Goal: Task Accomplishment & Management: Complete application form

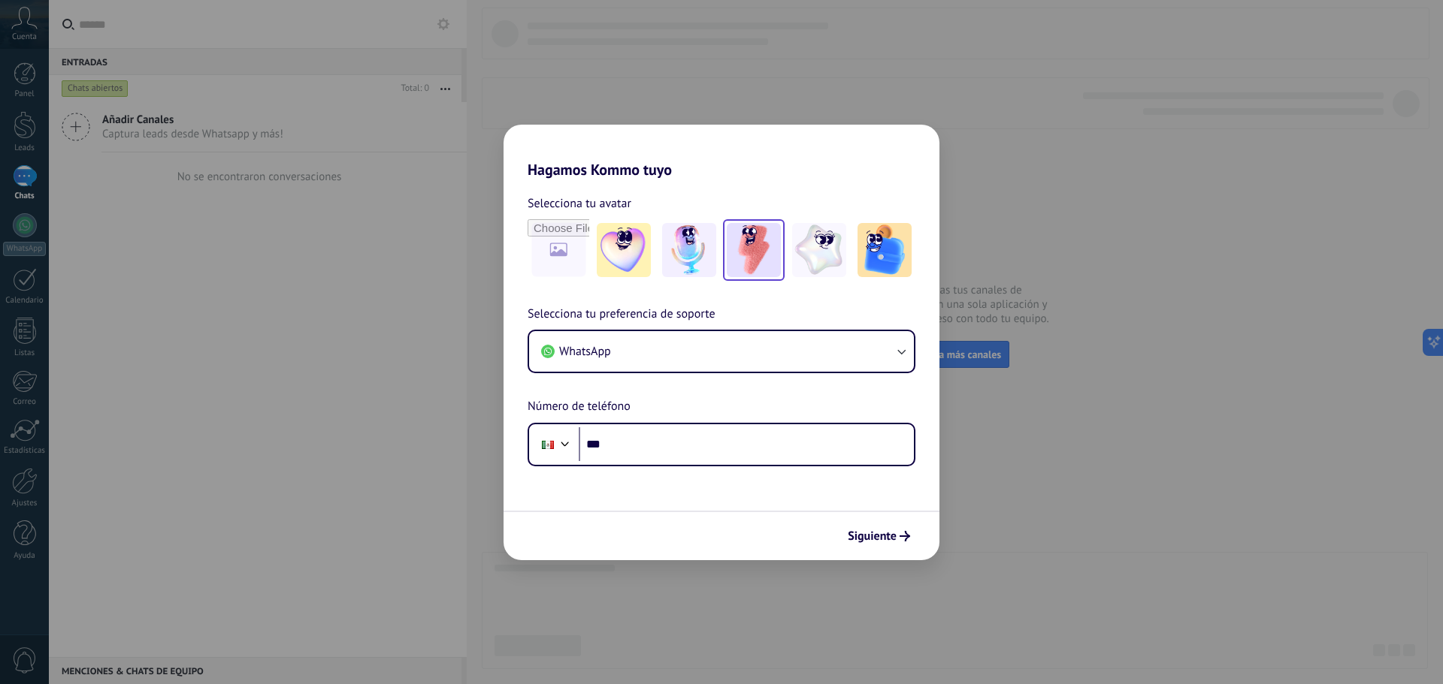
click at [730, 246] on img at bounding box center [754, 250] width 54 height 54
click at [666, 358] on button "WhatsApp" at bounding box center [721, 351] width 385 height 41
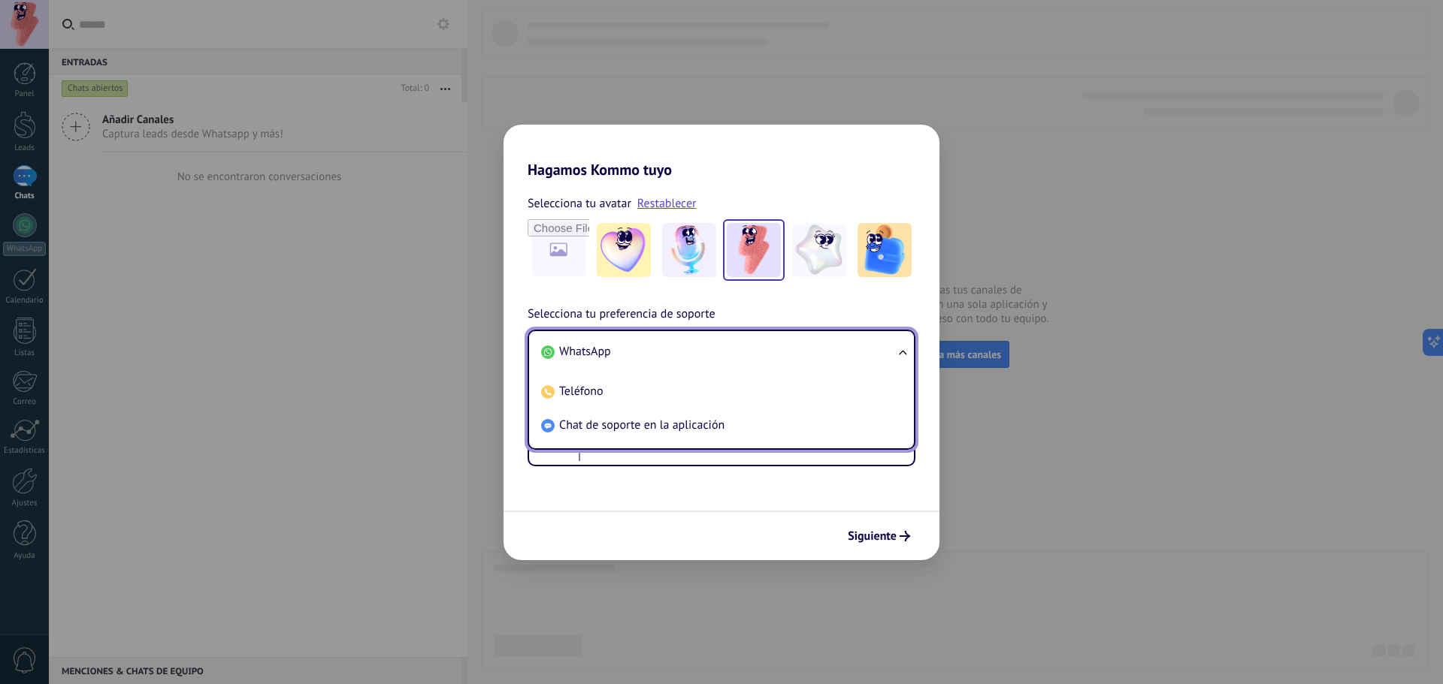
click at [665, 367] on li "WhatsApp" at bounding box center [718, 352] width 367 height 34
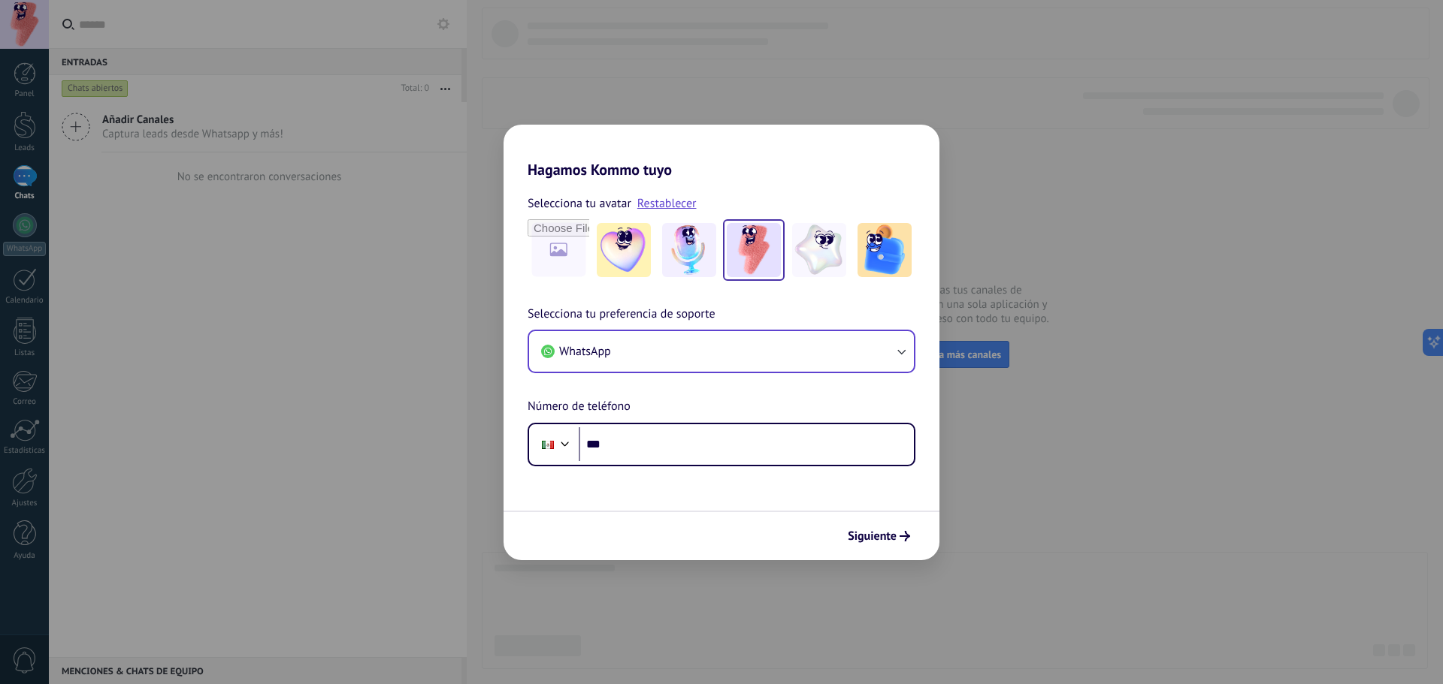
click at [673, 414] on div "Selecciona tu preferencia de soporte WhatsApp Número de teléfono Phone ***" at bounding box center [721, 386] width 436 height 162
click at [673, 441] on input "***" at bounding box center [746, 445] width 335 height 35
click at [653, 447] on input "***" at bounding box center [746, 445] width 335 height 35
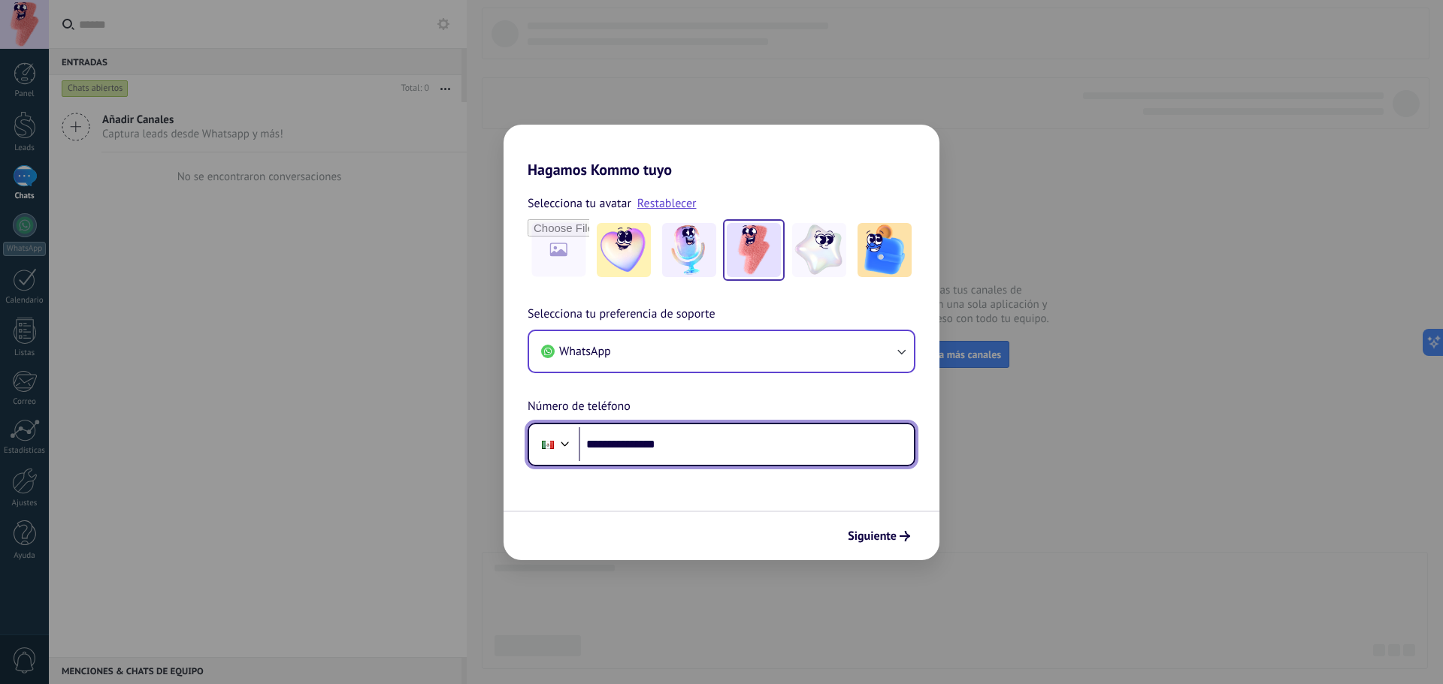
type input "**********"
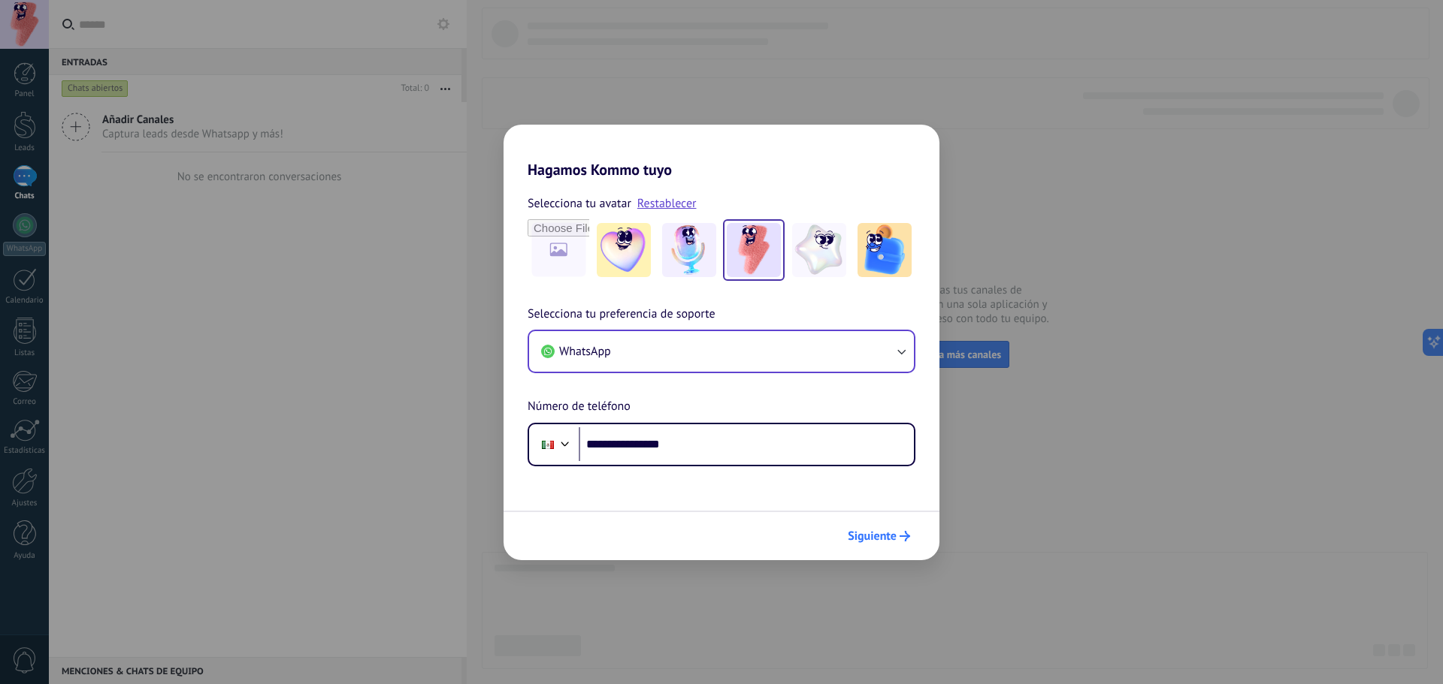
click at [878, 525] on button "Siguiente" at bounding box center [879, 537] width 76 height 26
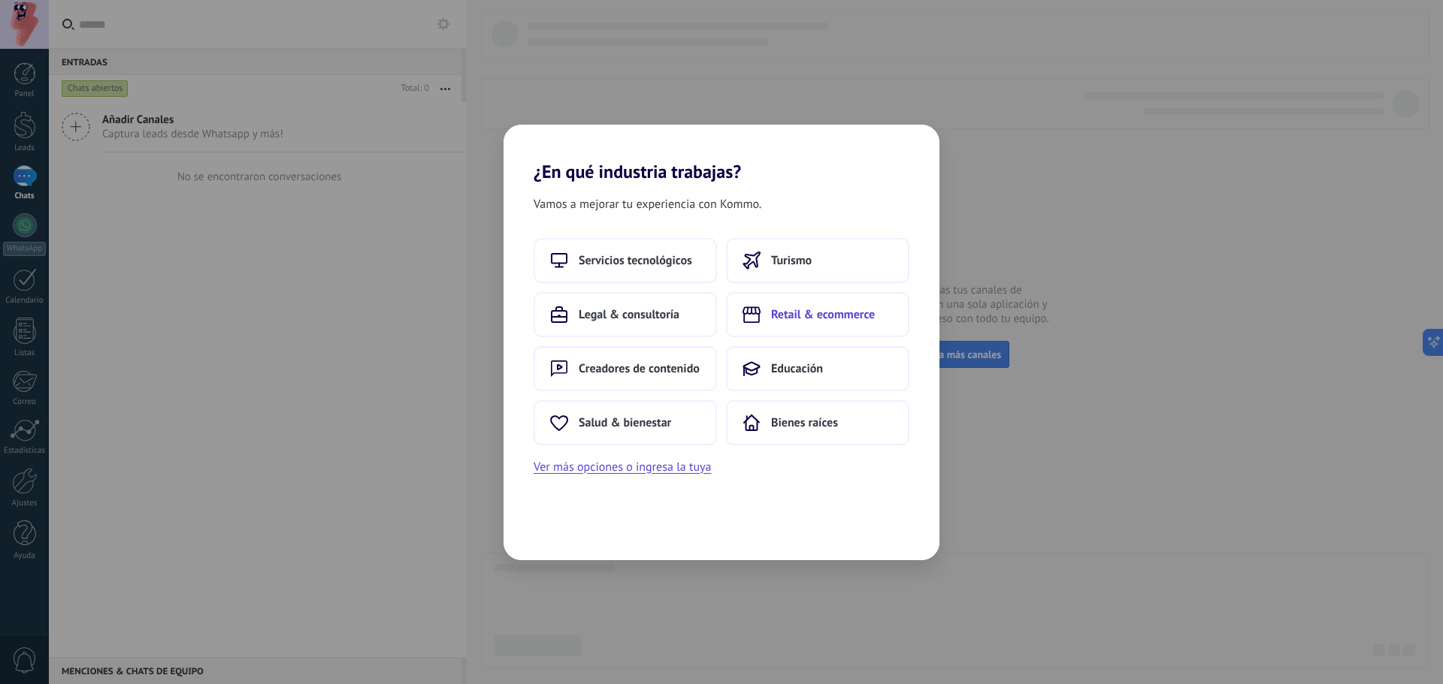
click at [808, 324] on button "Retail & ecommerce" at bounding box center [817, 314] width 183 height 45
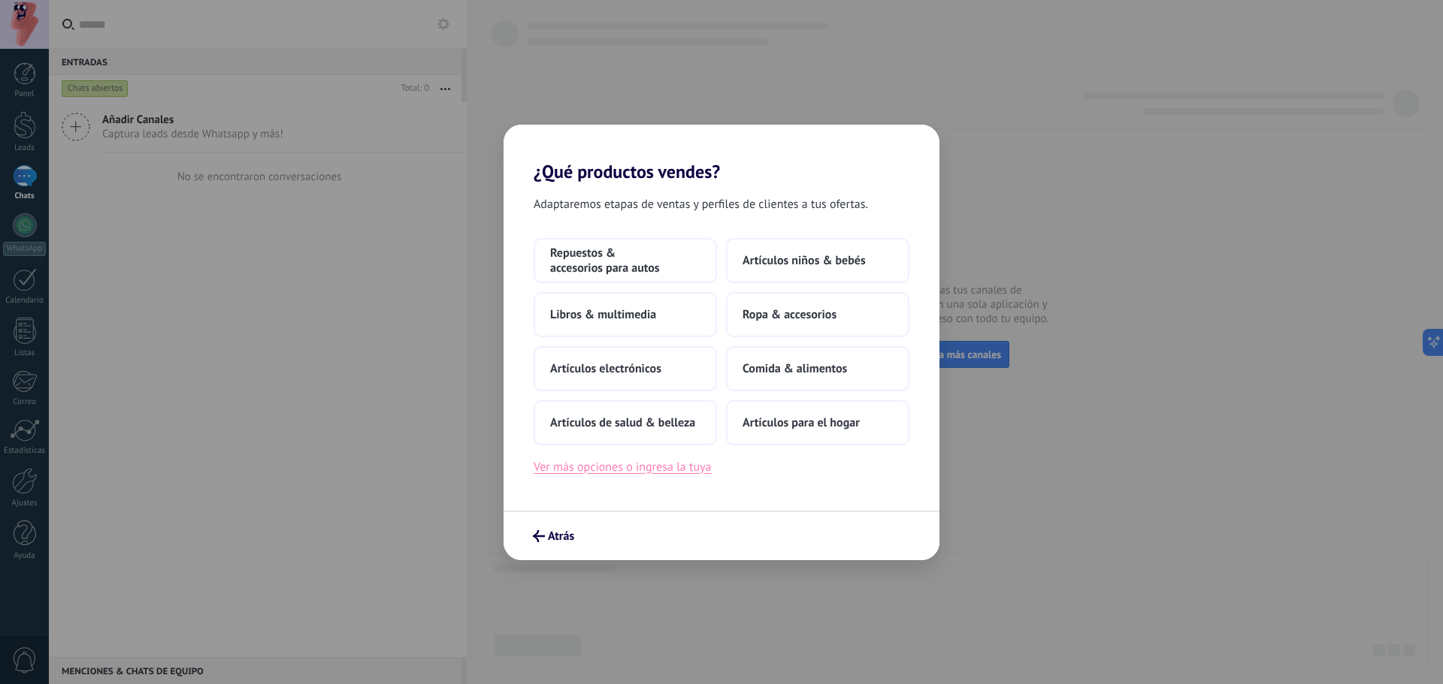
click at [647, 462] on button "Ver más opciones o ingresa la tuya" at bounding box center [621, 468] width 177 height 20
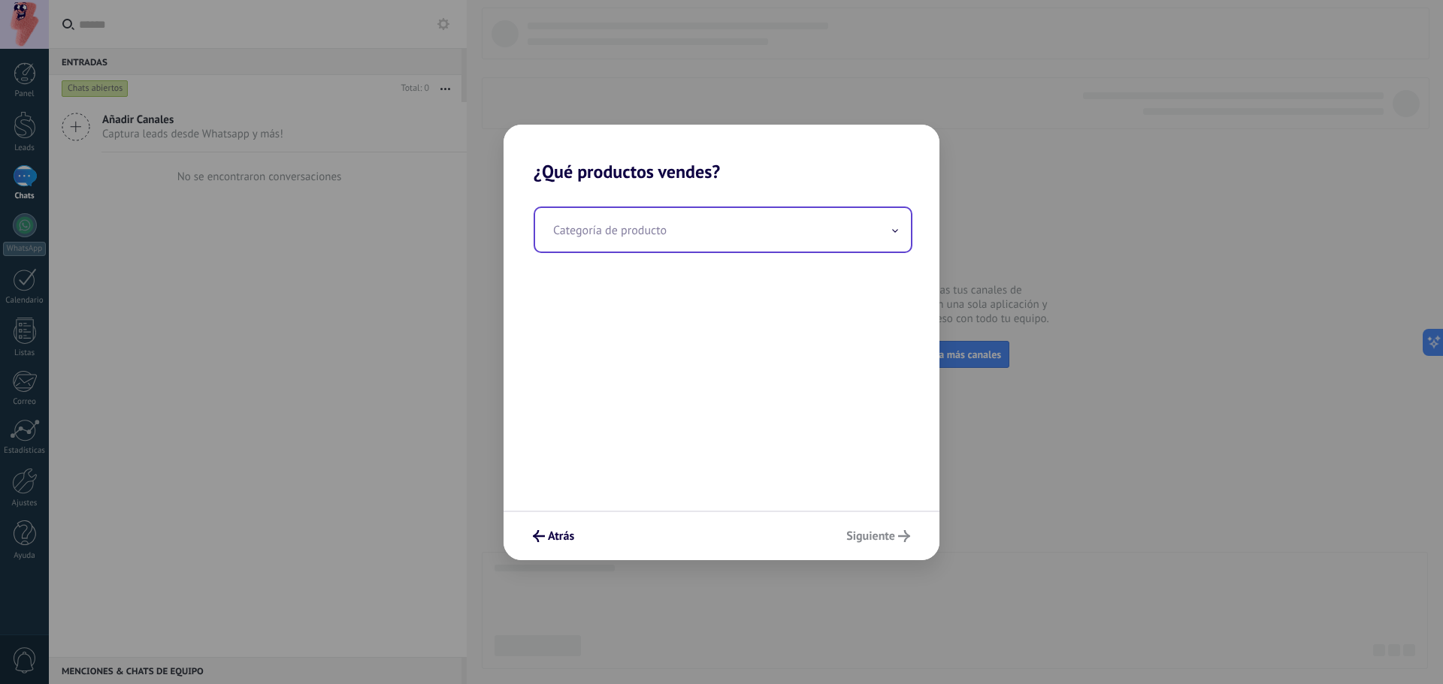
click at [593, 232] on input "text" at bounding box center [723, 230] width 376 height 44
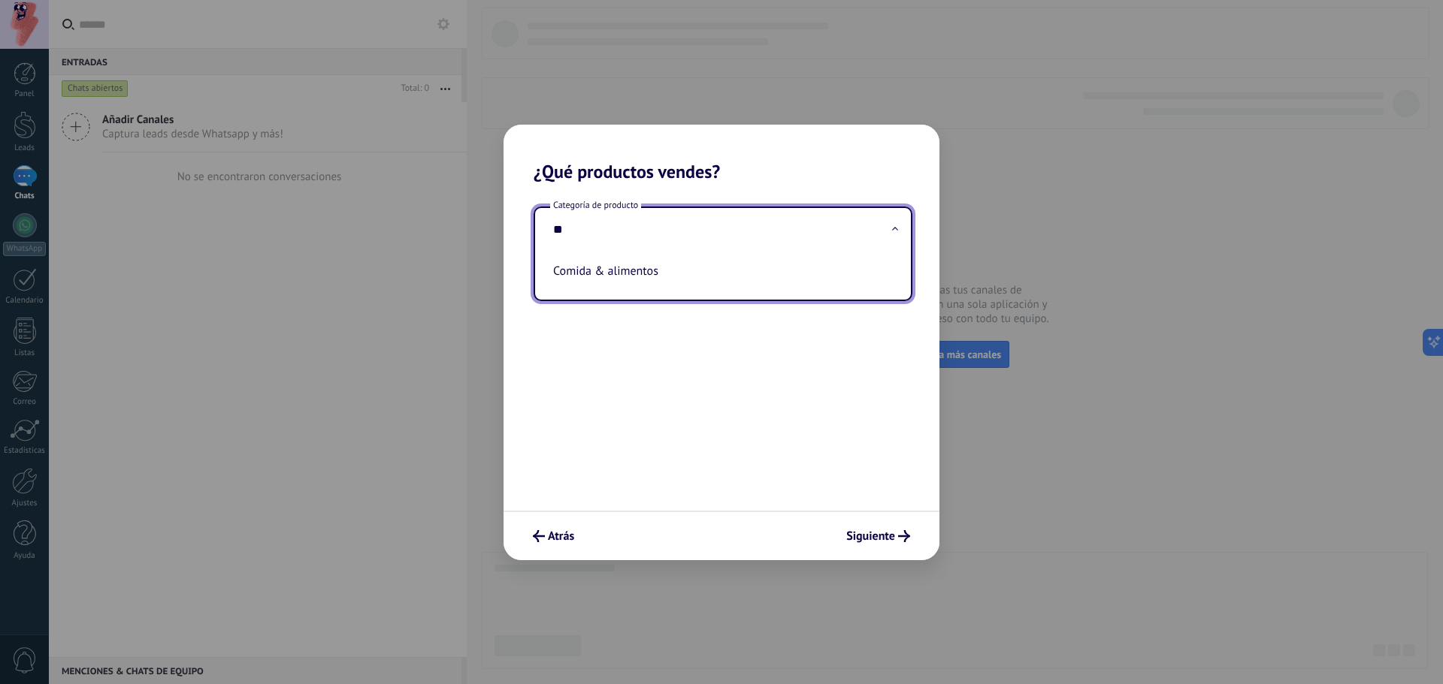
type input "*"
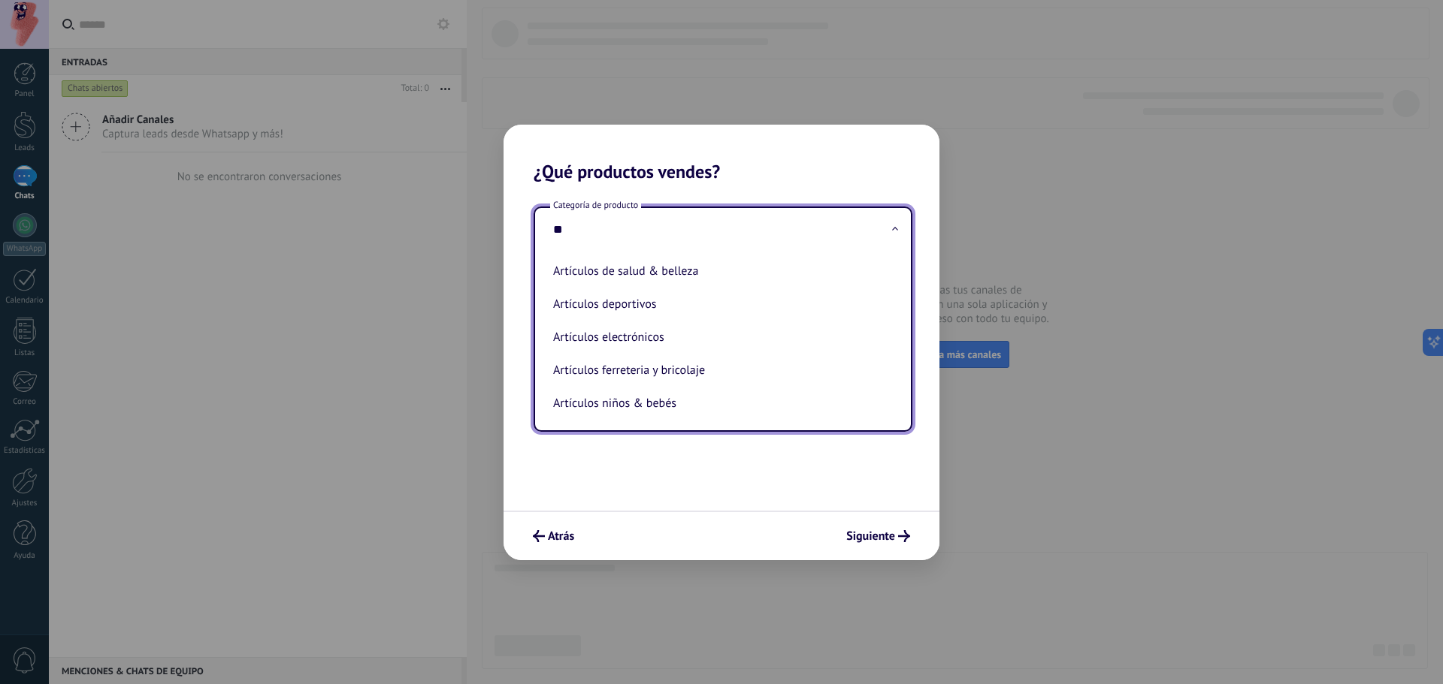
type input "*"
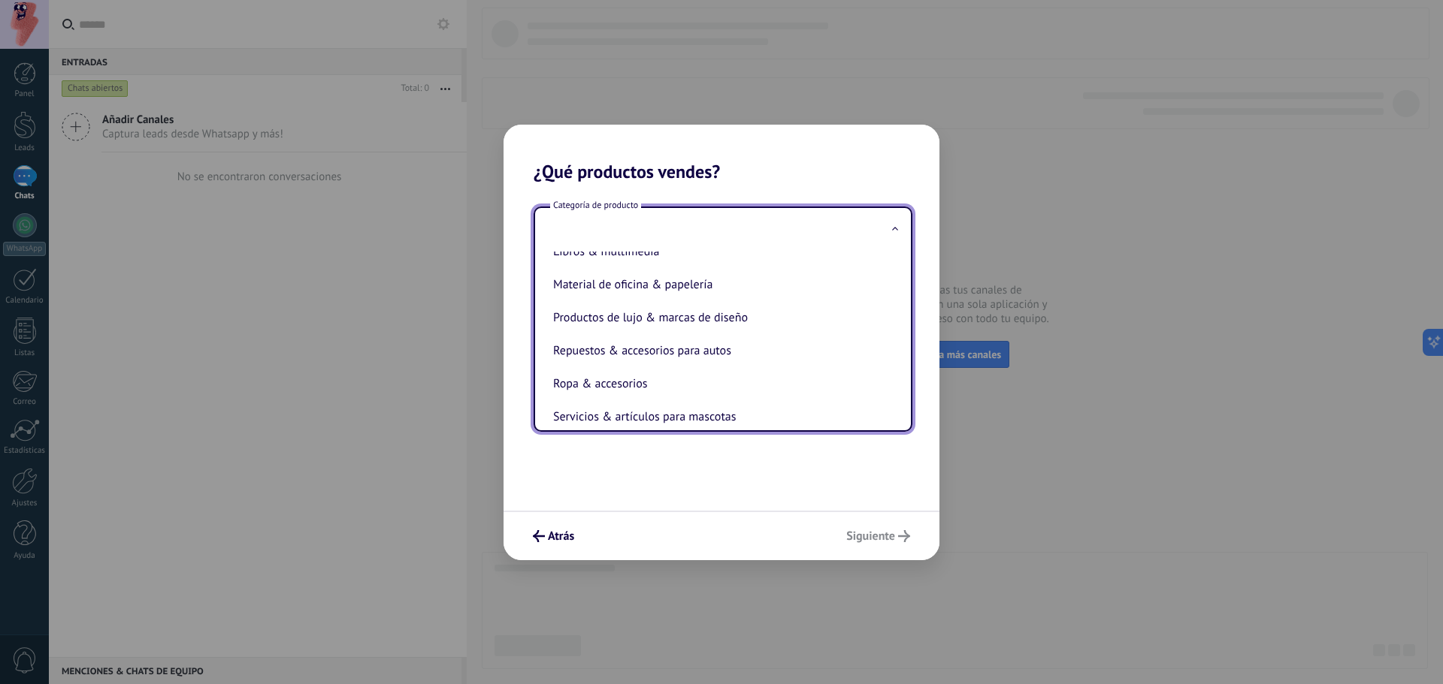
scroll to position [332, 0]
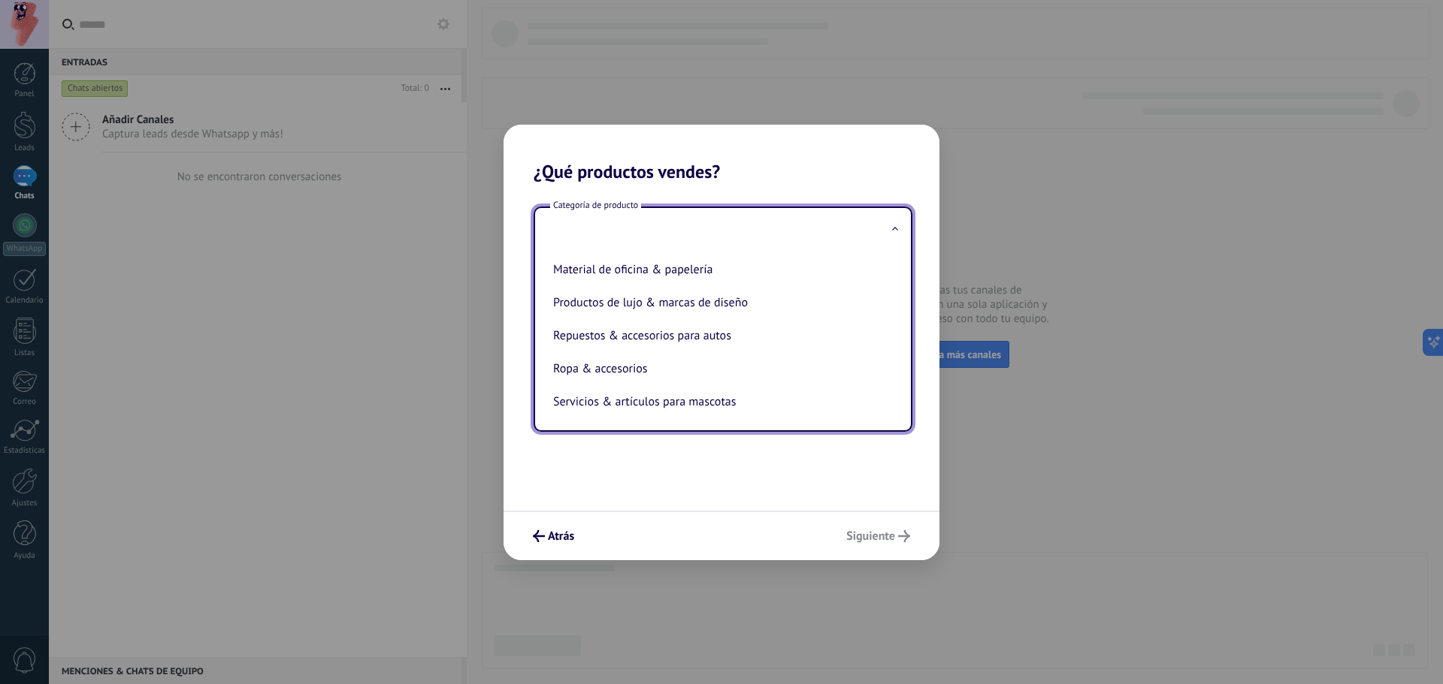
click at [715, 468] on div "Categoría de producto Artículos de salud & belleza Artículos deportivos Artícul…" at bounding box center [721, 347] width 436 height 328
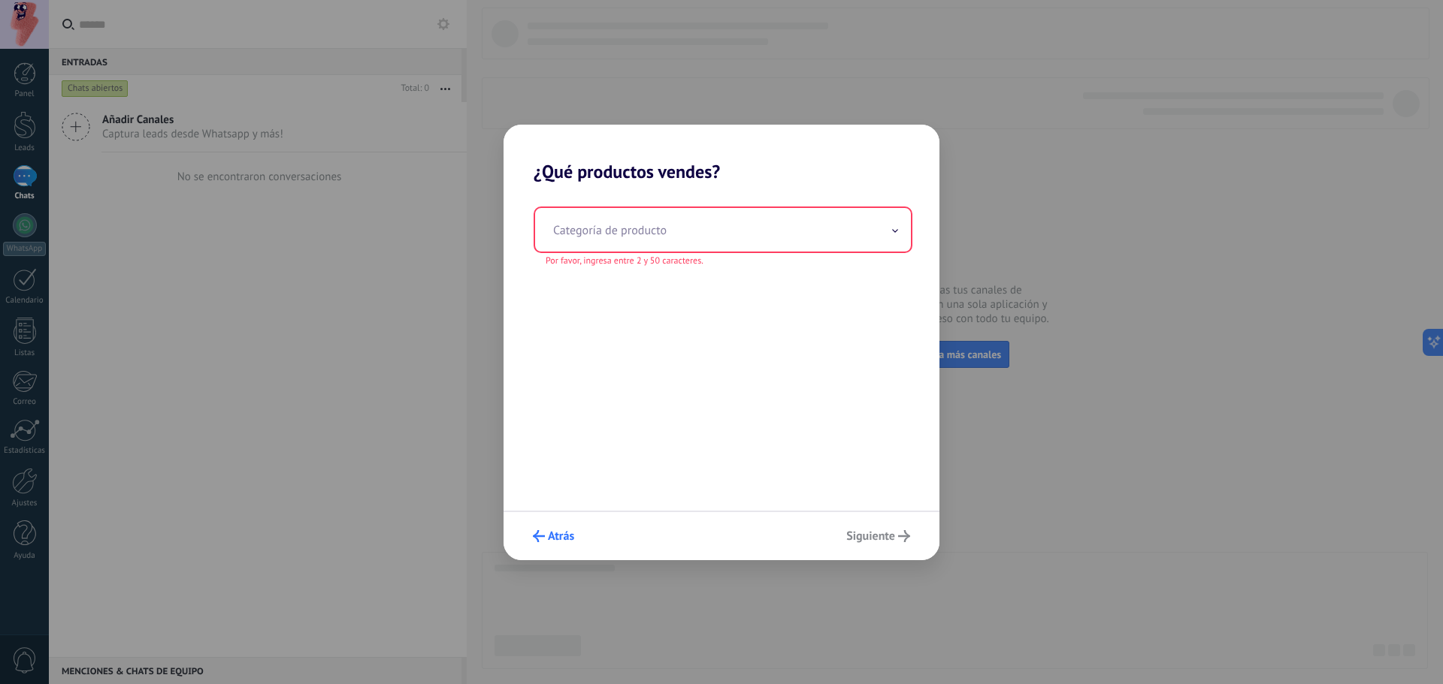
click at [562, 542] on span "Atrás" at bounding box center [561, 536] width 26 height 11
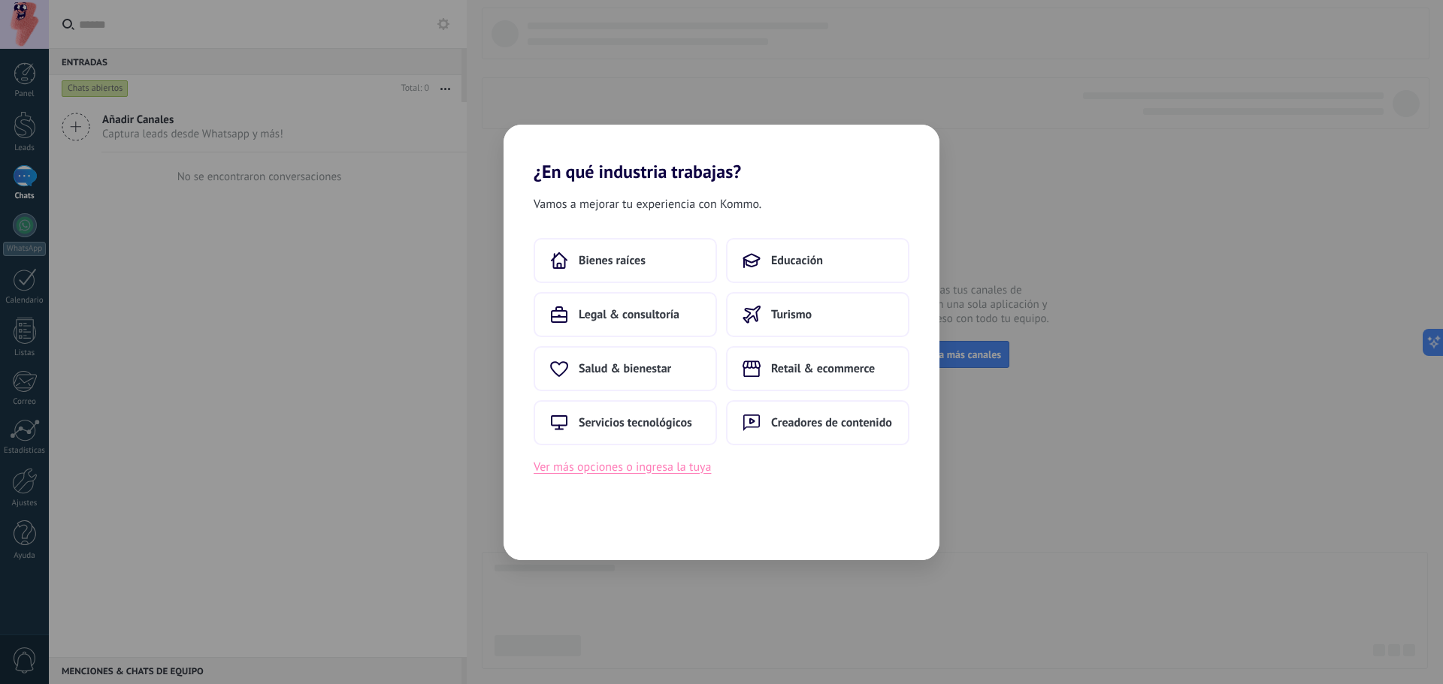
click at [641, 470] on button "Ver más opciones o ingresa la tuya" at bounding box center [621, 468] width 177 height 20
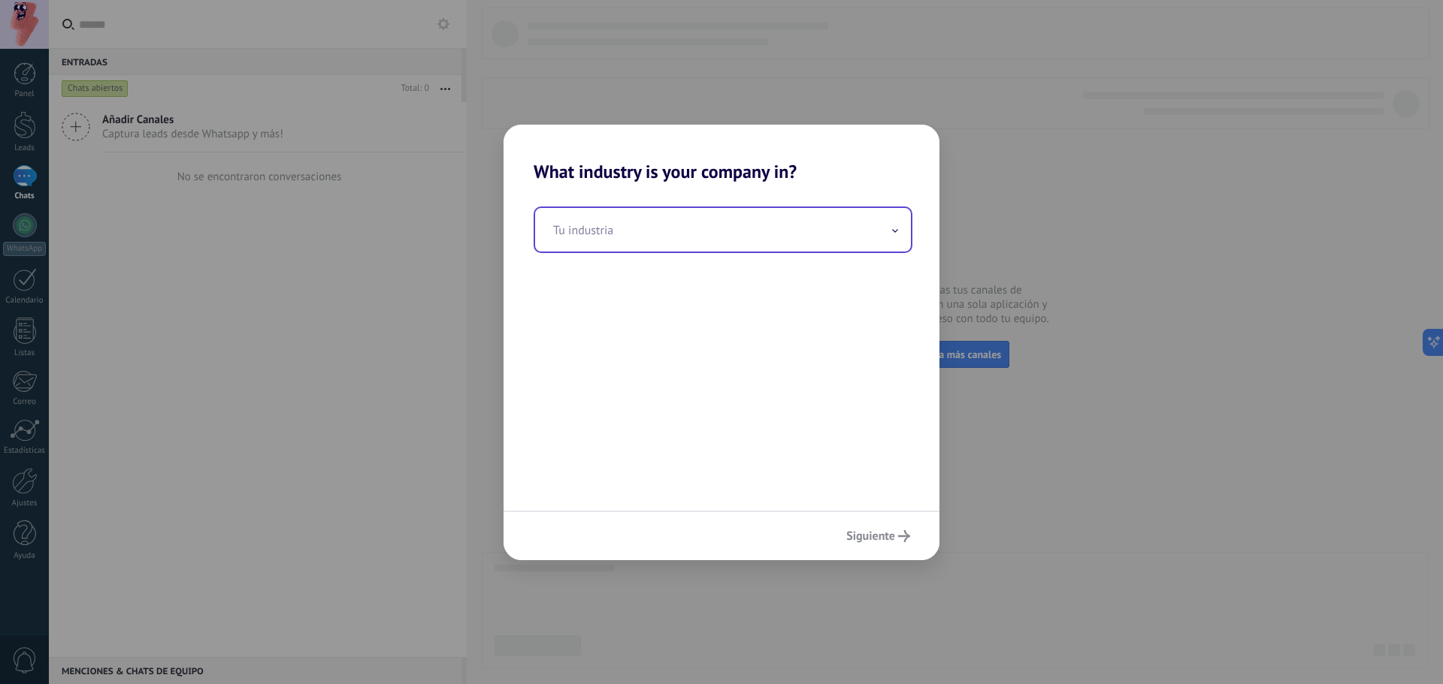
click at [650, 234] on input "text" at bounding box center [723, 230] width 376 height 44
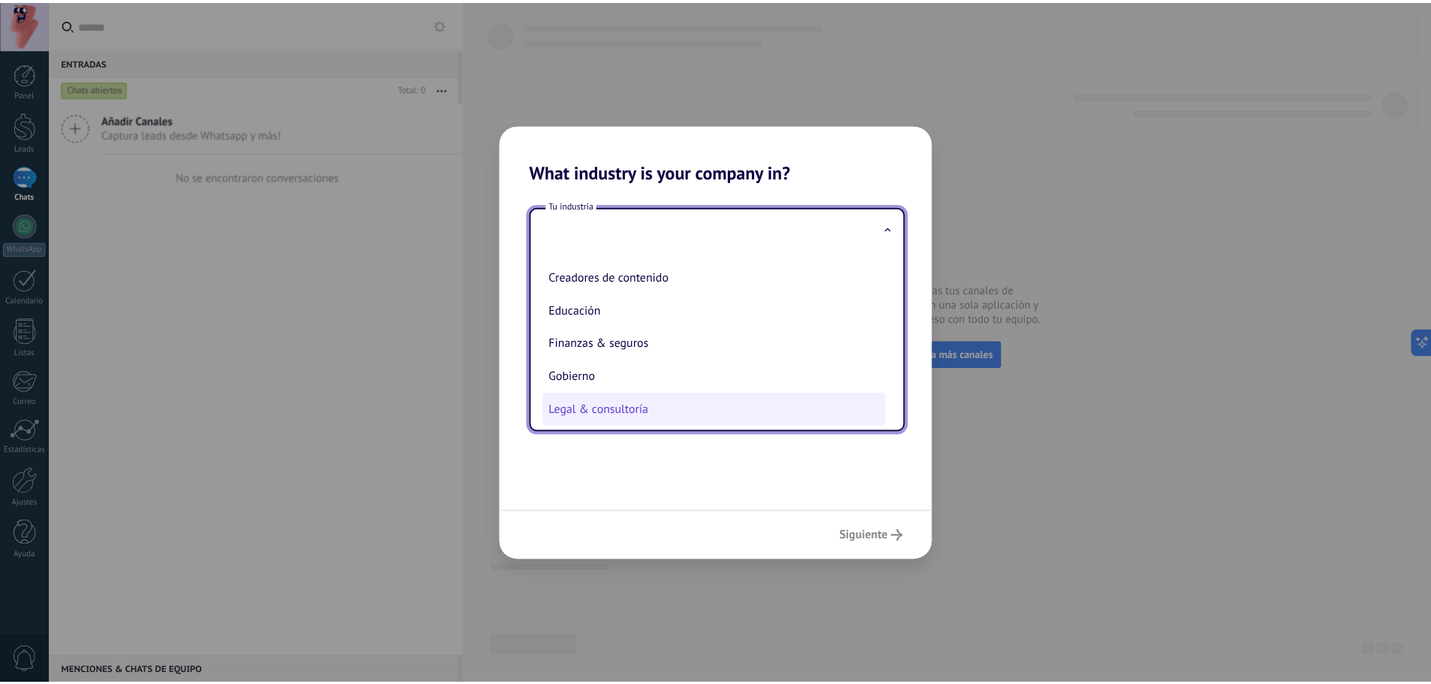
scroll to position [150, 0]
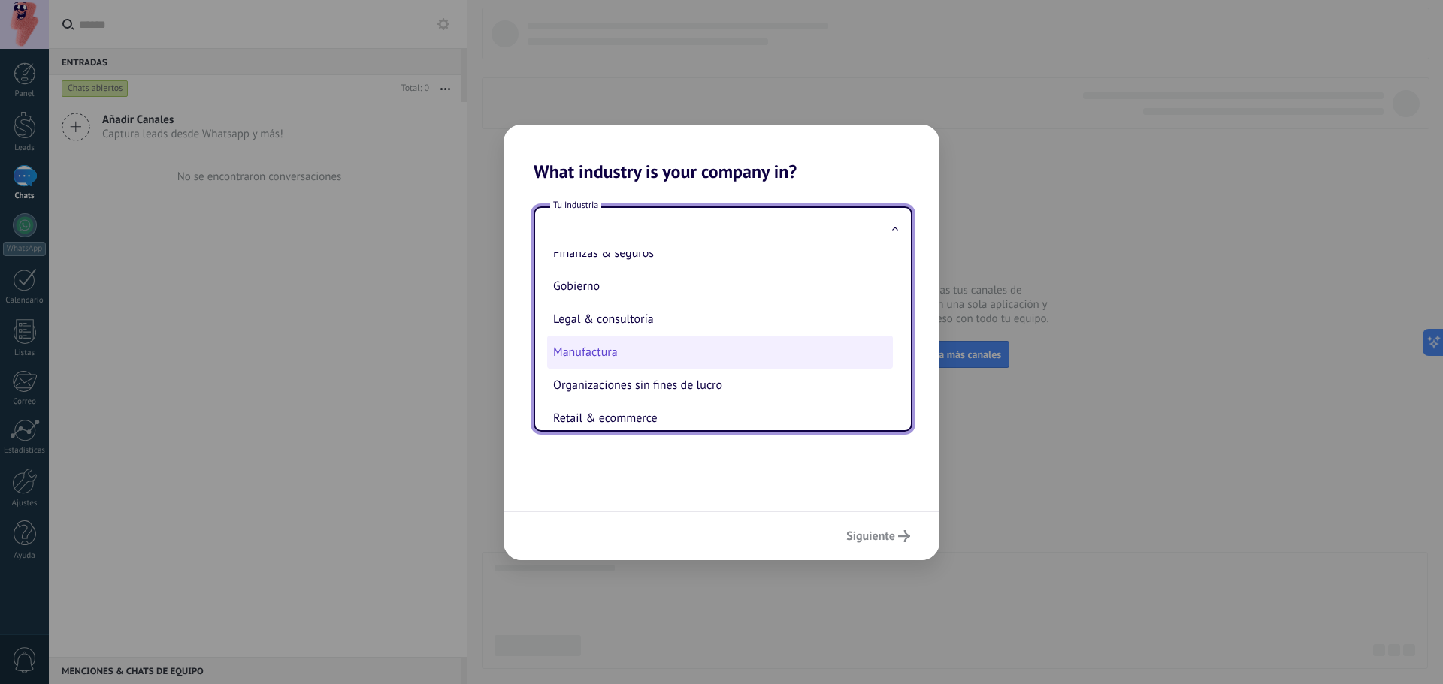
click at [660, 359] on li "Manufactura" at bounding box center [720, 352] width 346 height 33
type input "**********"
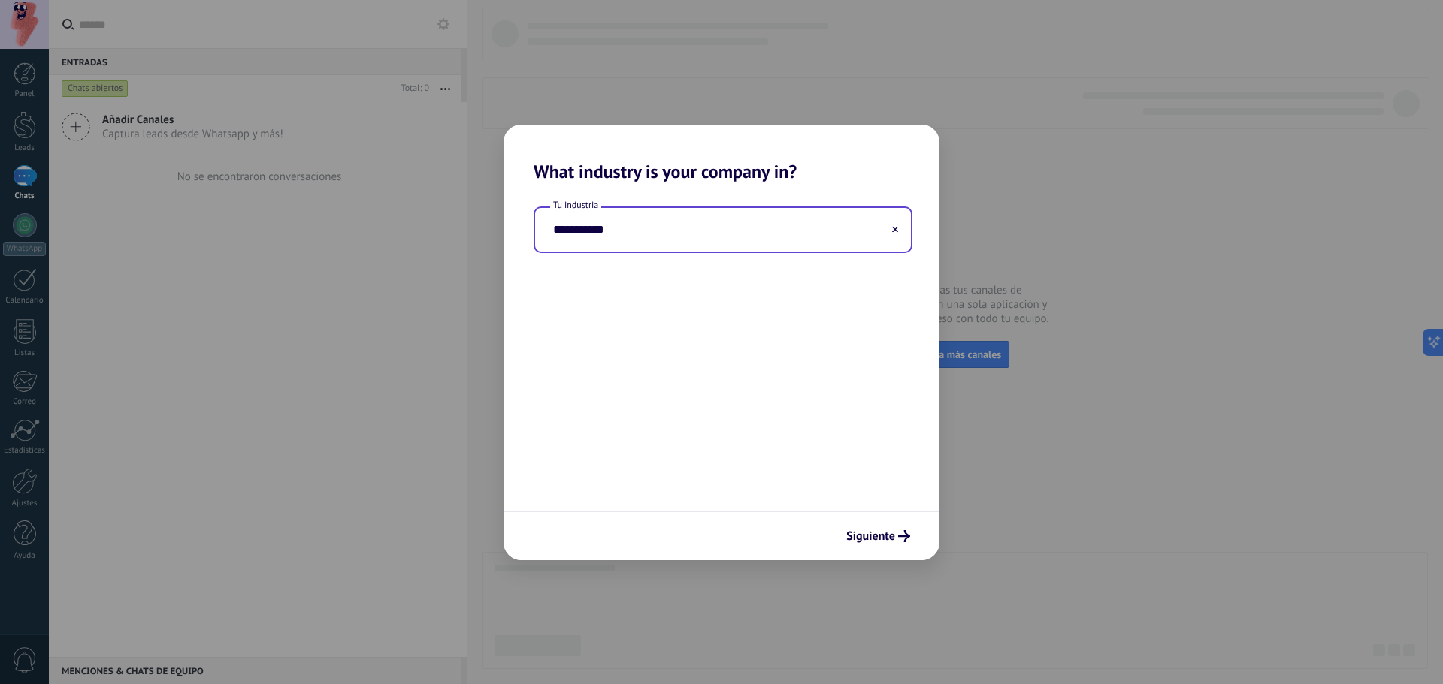
click at [865, 522] on div "Siguiente" at bounding box center [721, 536] width 436 height 50
click at [863, 531] on span "Siguiente" at bounding box center [870, 536] width 49 height 11
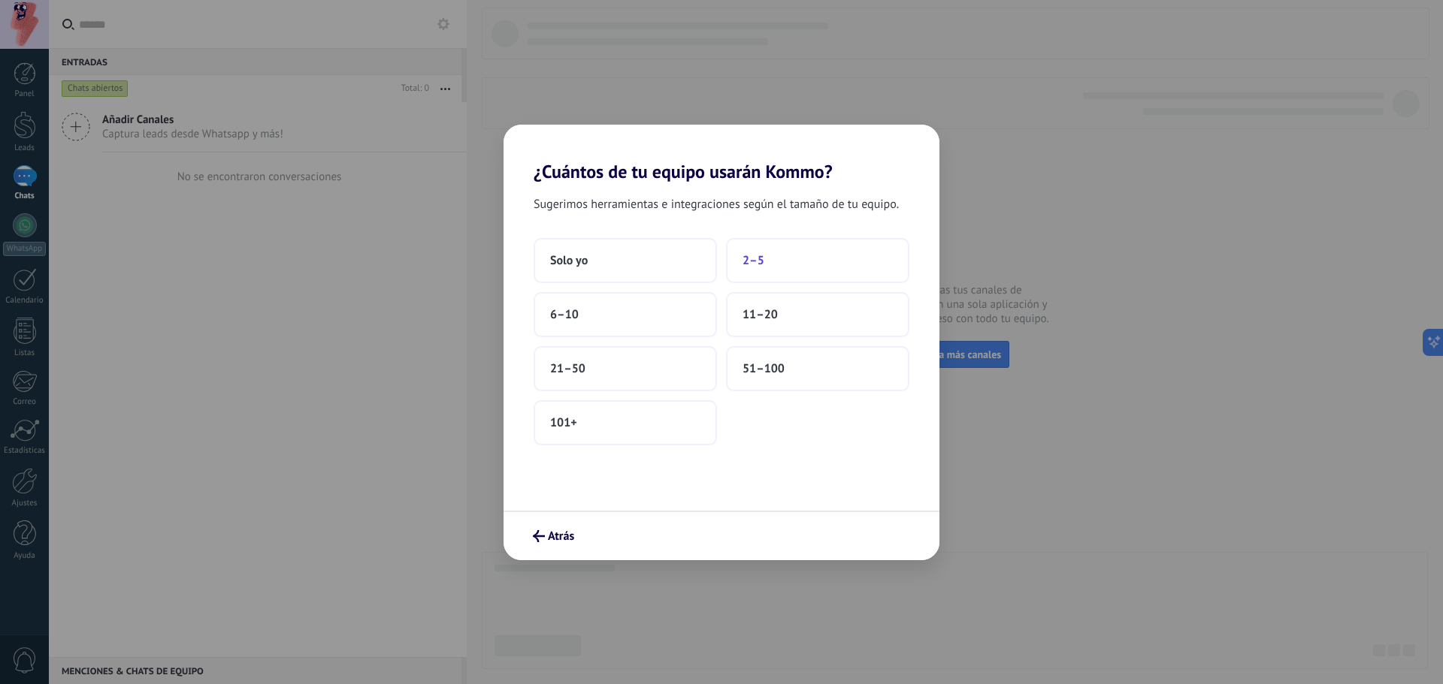
click at [804, 268] on button "2–5" at bounding box center [817, 260] width 183 height 45
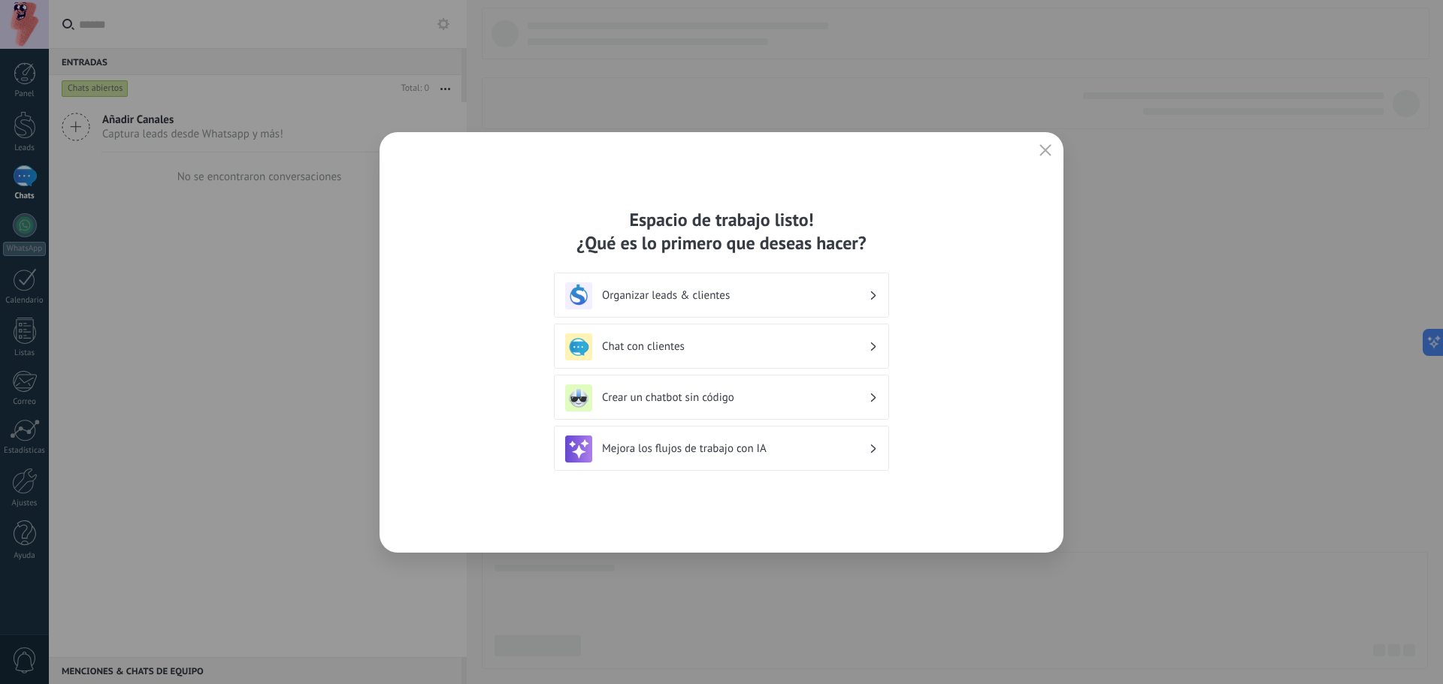
click at [796, 301] on h3 "Organizar leads & clientes" at bounding box center [735, 296] width 267 height 14
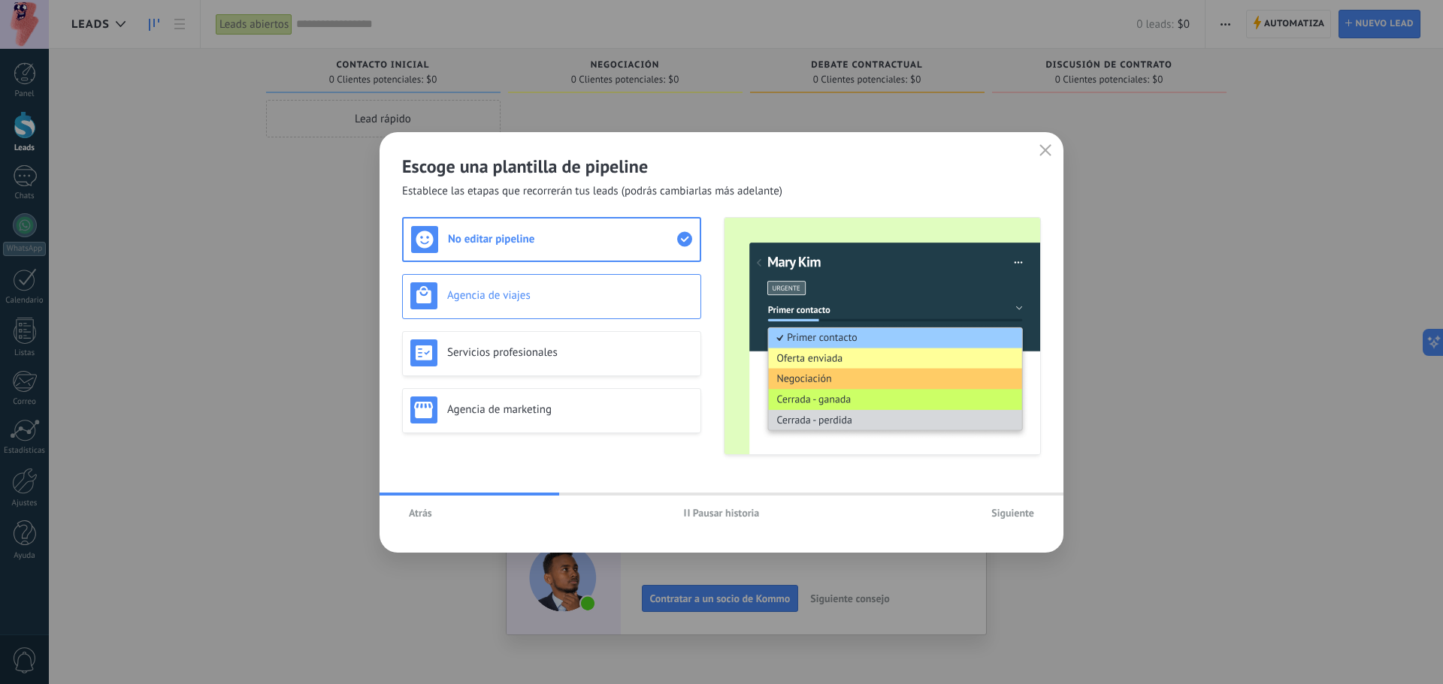
click at [463, 287] on div "Agencia de viajes" at bounding box center [551, 296] width 283 height 27
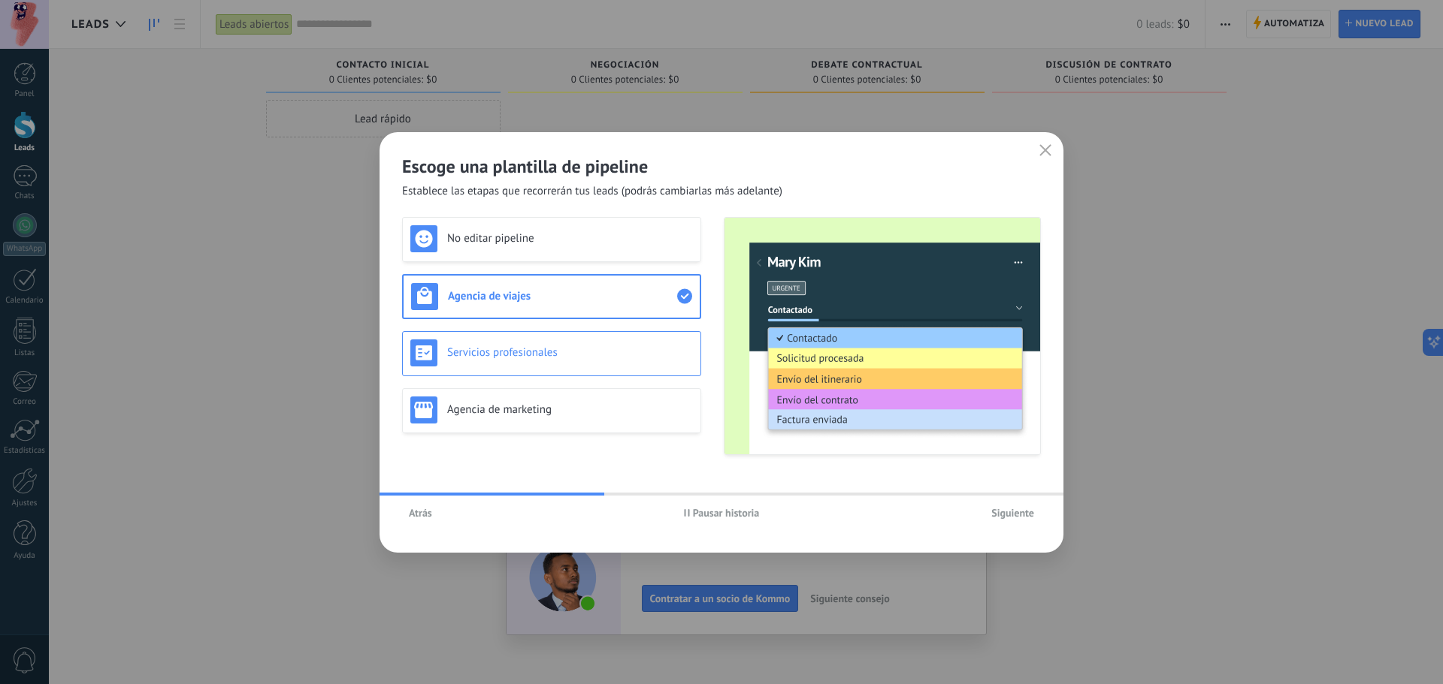
click at [505, 343] on div "Servicios profesionales" at bounding box center [551, 353] width 283 height 27
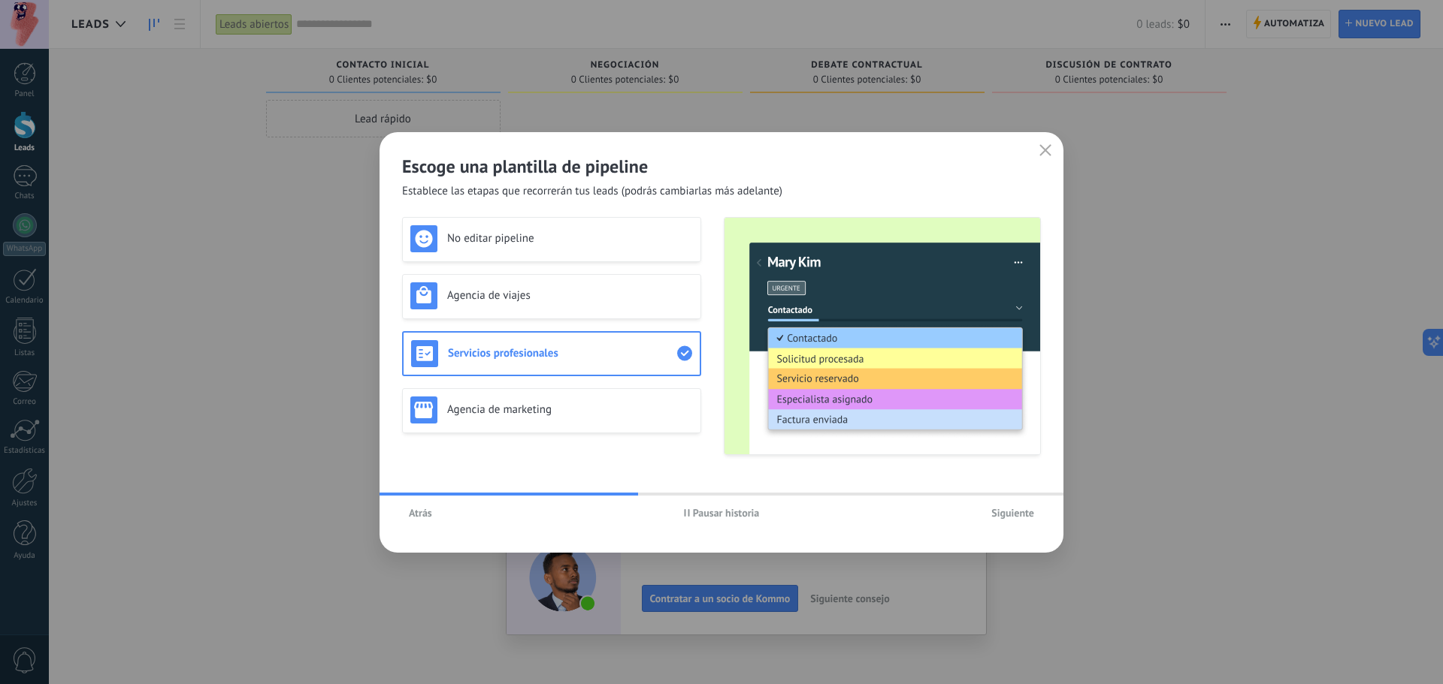
click at [515, 378] on div "No editar pipeline Agencia de viajes Servicios profesionales Agencia de marketi…" at bounding box center [551, 336] width 299 height 238
click at [518, 394] on div "Agencia de marketing" at bounding box center [551, 410] width 299 height 45
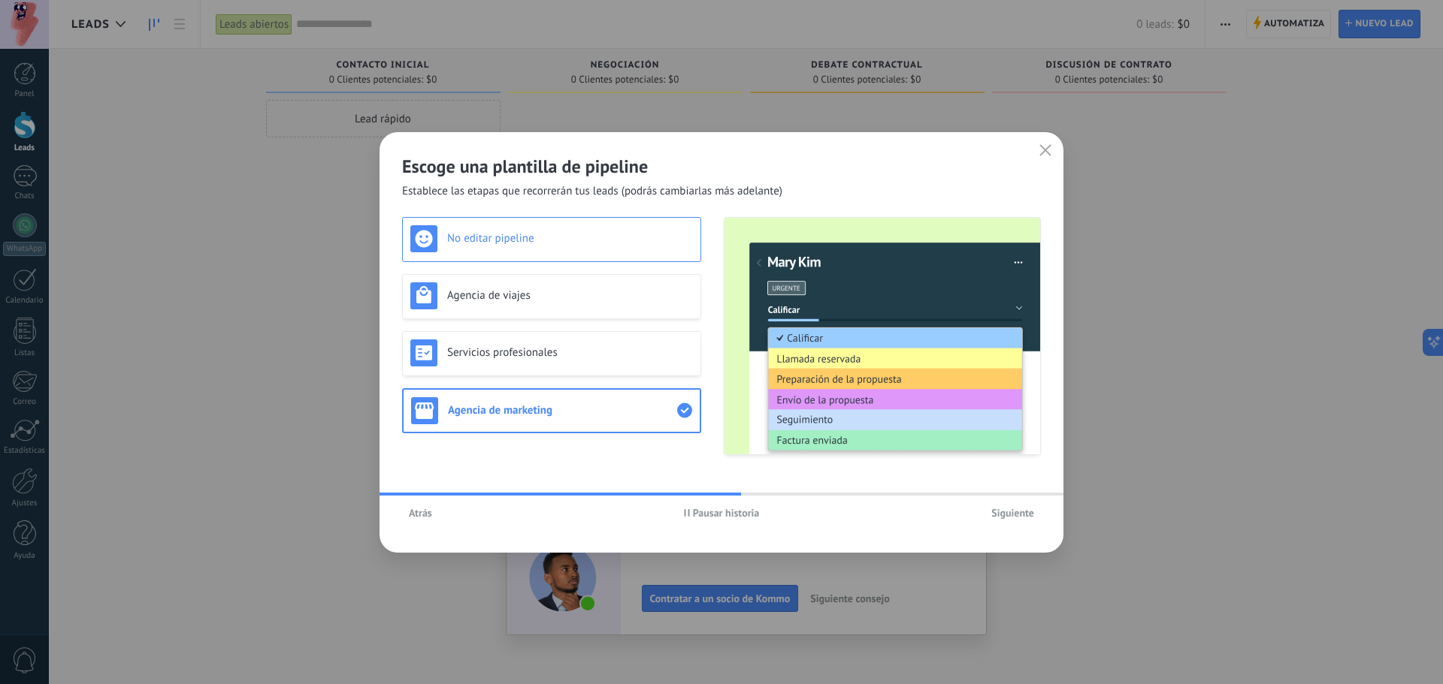
click at [544, 238] on h3 "No editar pipeline" at bounding box center [570, 238] width 246 height 14
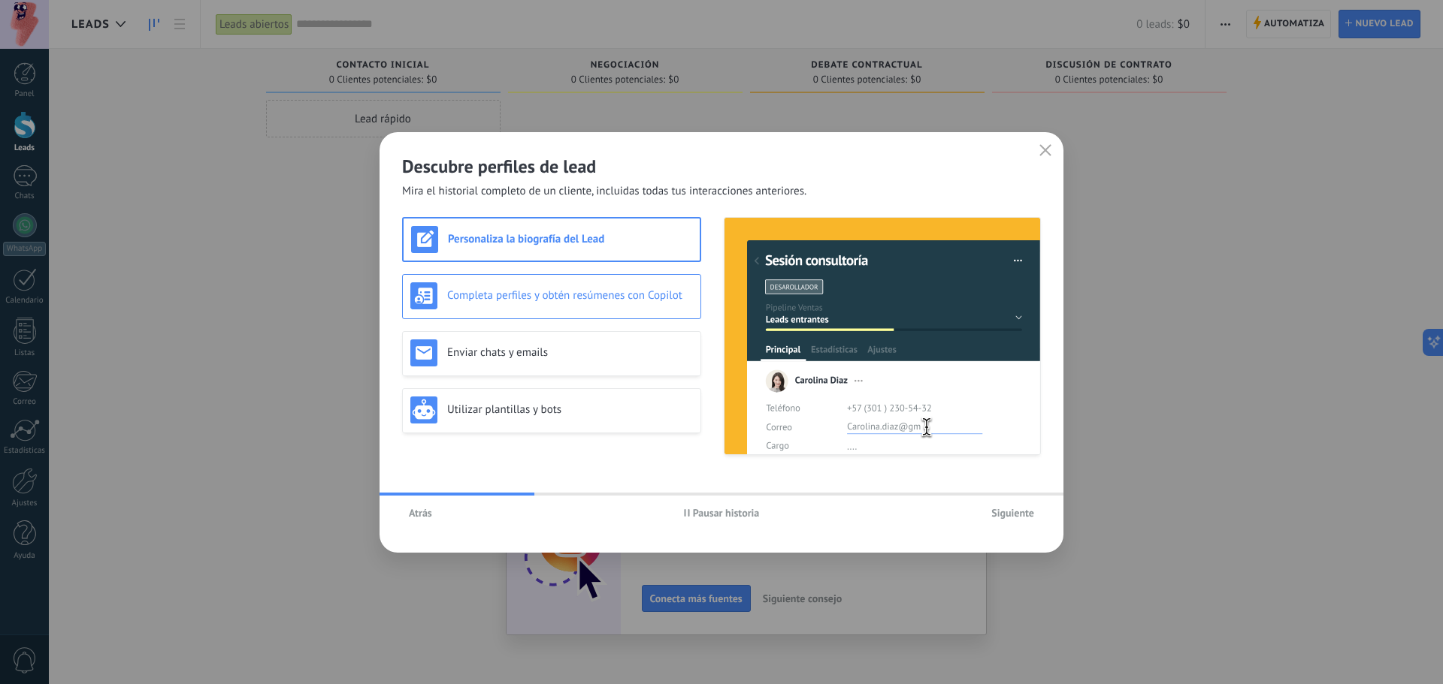
click at [567, 278] on div "Completa perfiles y obtén resúmenes con Copilot" at bounding box center [551, 296] width 299 height 45
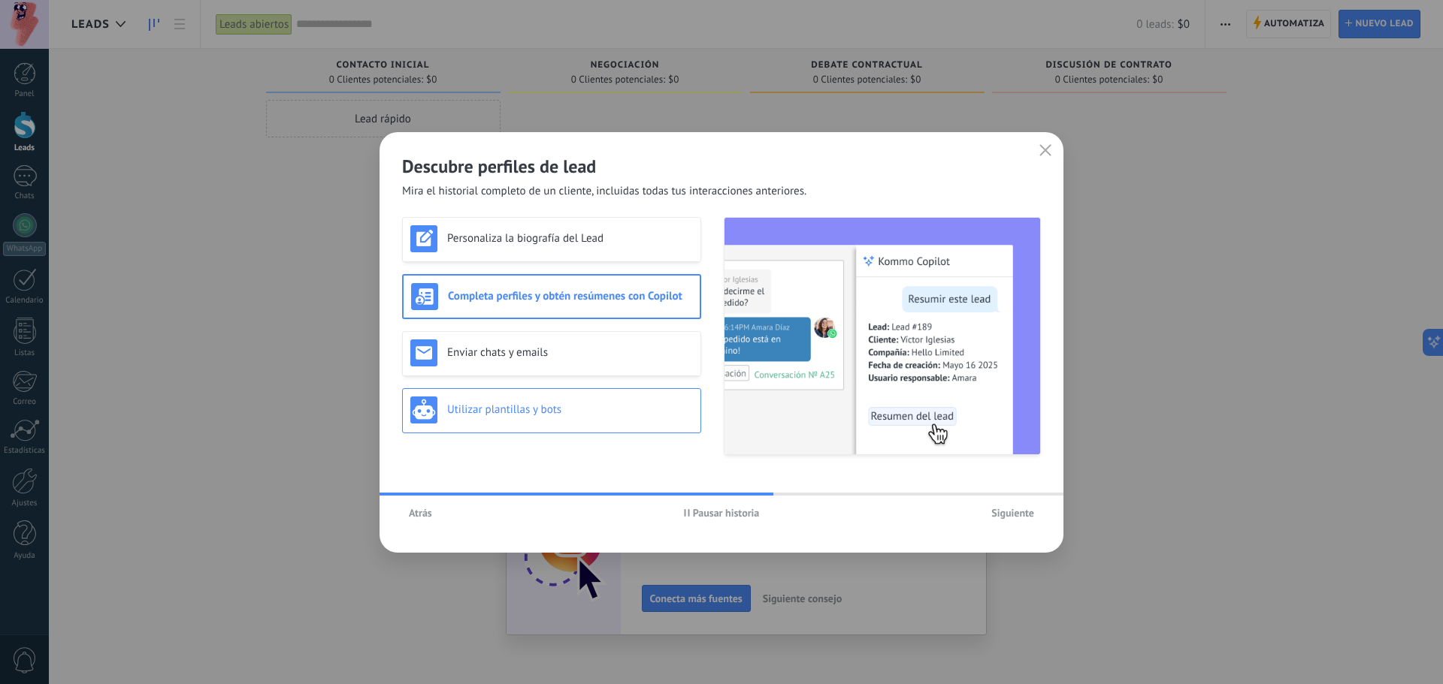
click at [579, 409] on h3 "Utilizar plantillas y bots" at bounding box center [570, 410] width 246 height 14
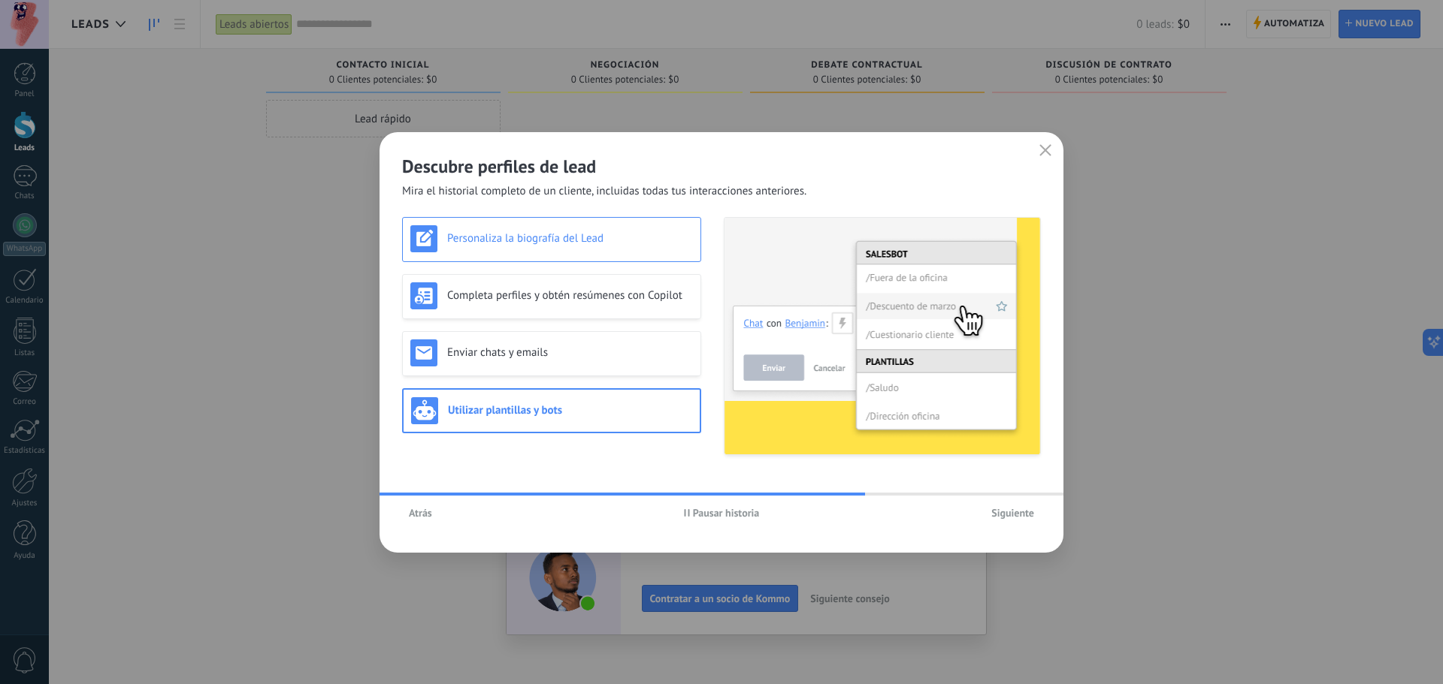
click at [566, 249] on div "Personaliza la biografía del Lead" at bounding box center [551, 238] width 283 height 27
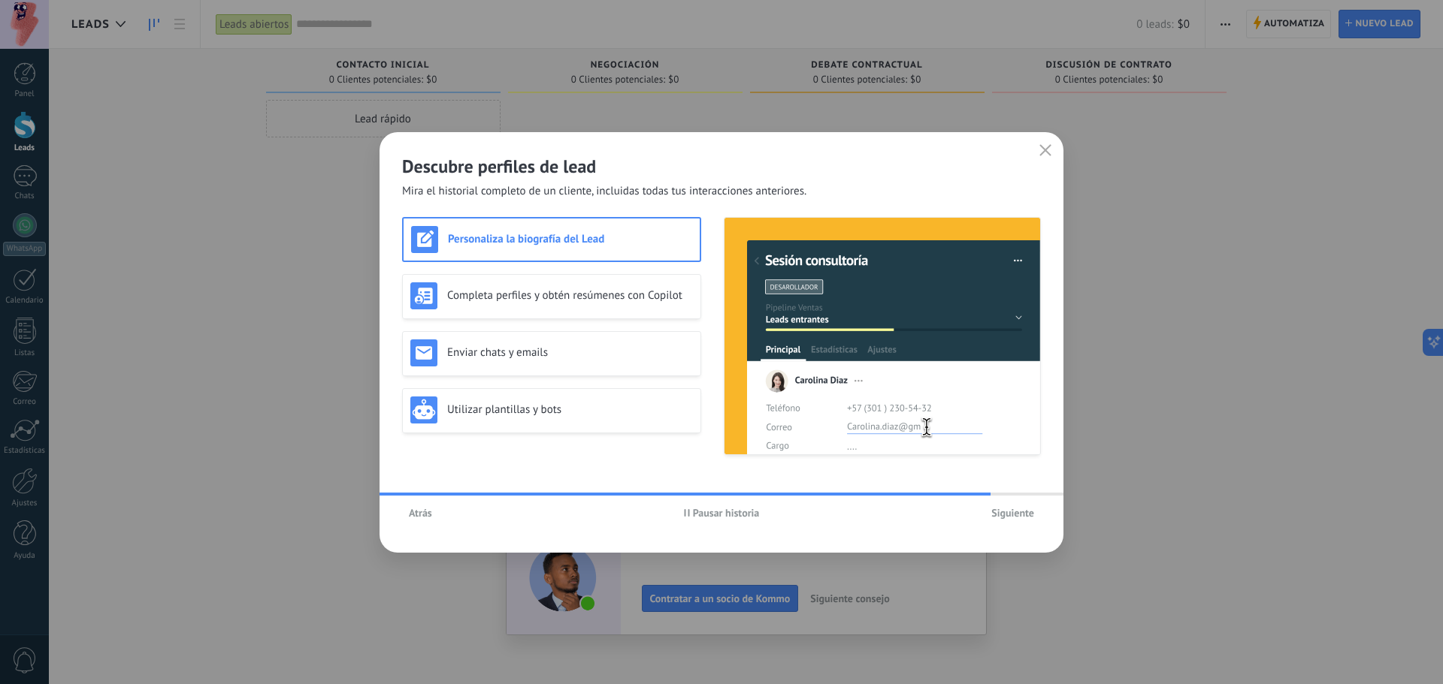
click at [765, 511] on button "Pausar historia" at bounding box center [721, 513] width 89 height 23
click at [763, 511] on button "Iniciar historia" at bounding box center [721, 513] width 87 height 23
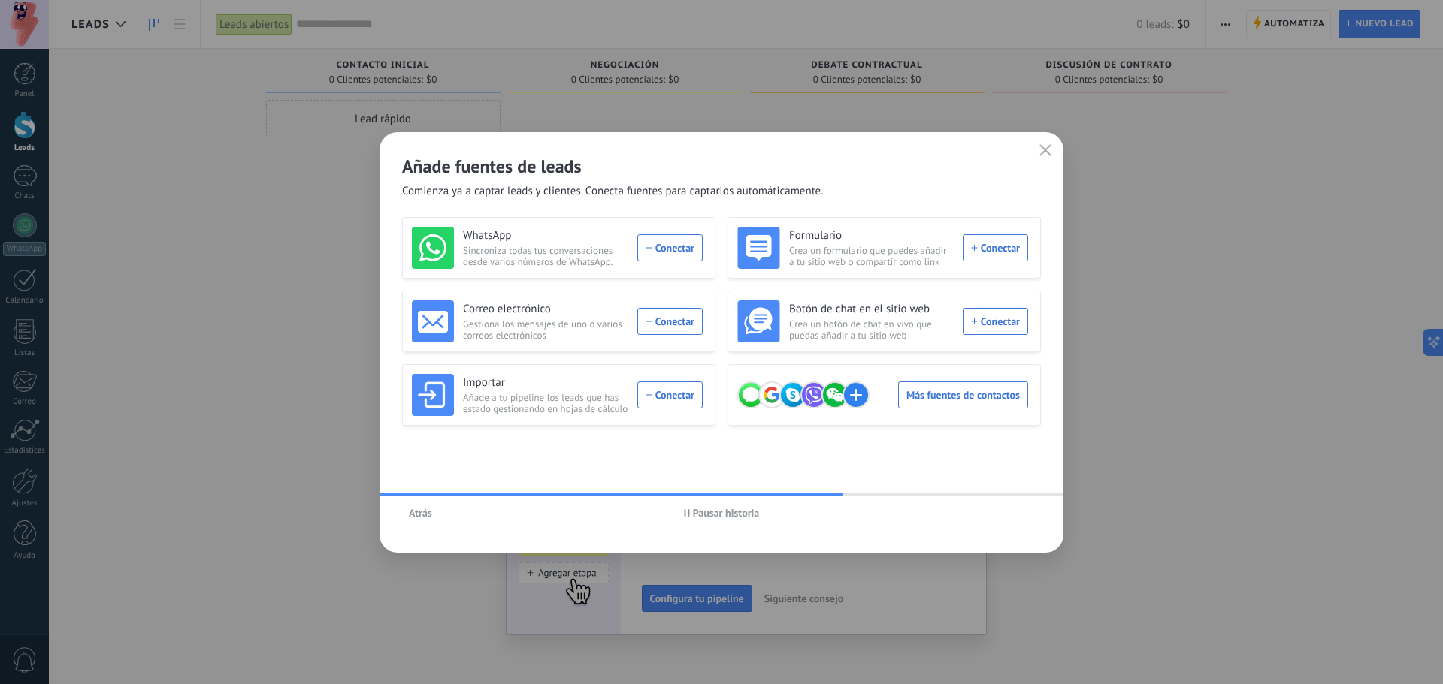
click at [1050, 163] on div "Añade fuentes de leads Comienza ya a captar leads y clientes. Conecta fuentes p…" at bounding box center [721, 165] width 684 height 67
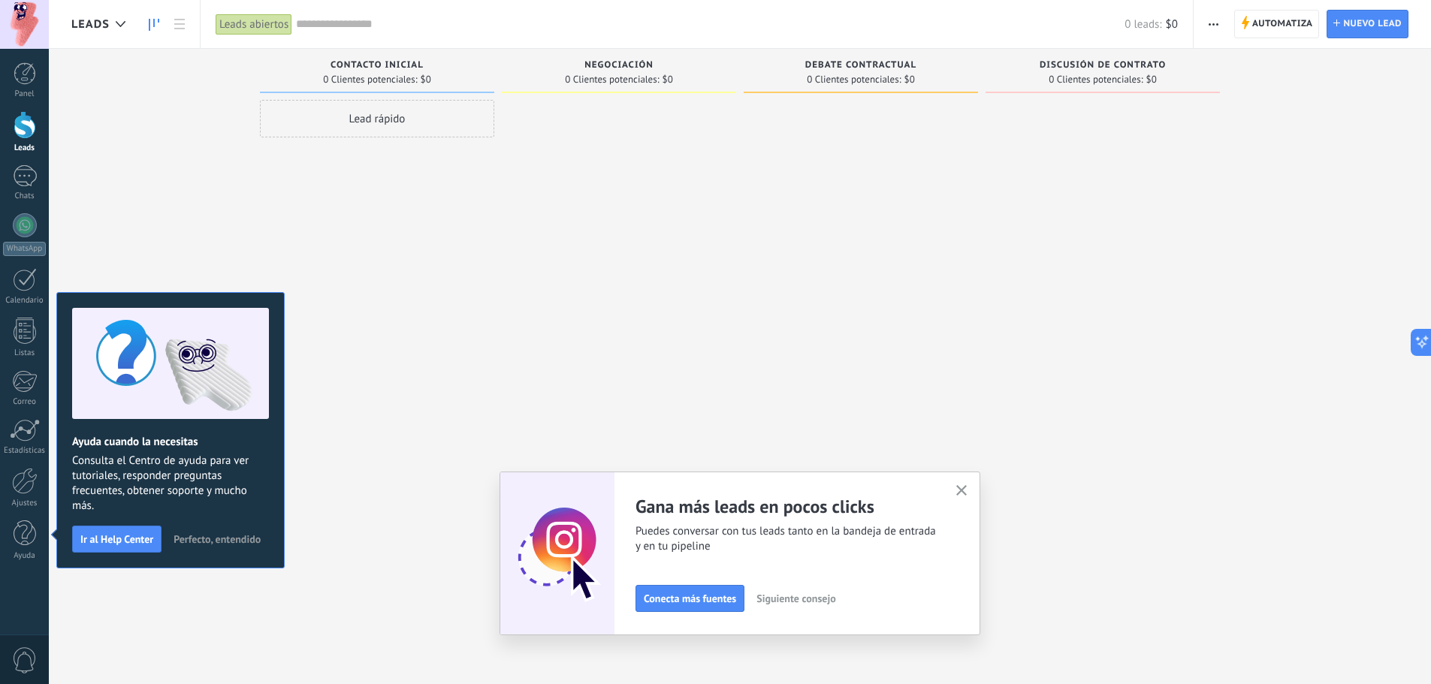
click at [440, 382] on div "Lead rápido" at bounding box center [377, 344] width 234 height 488
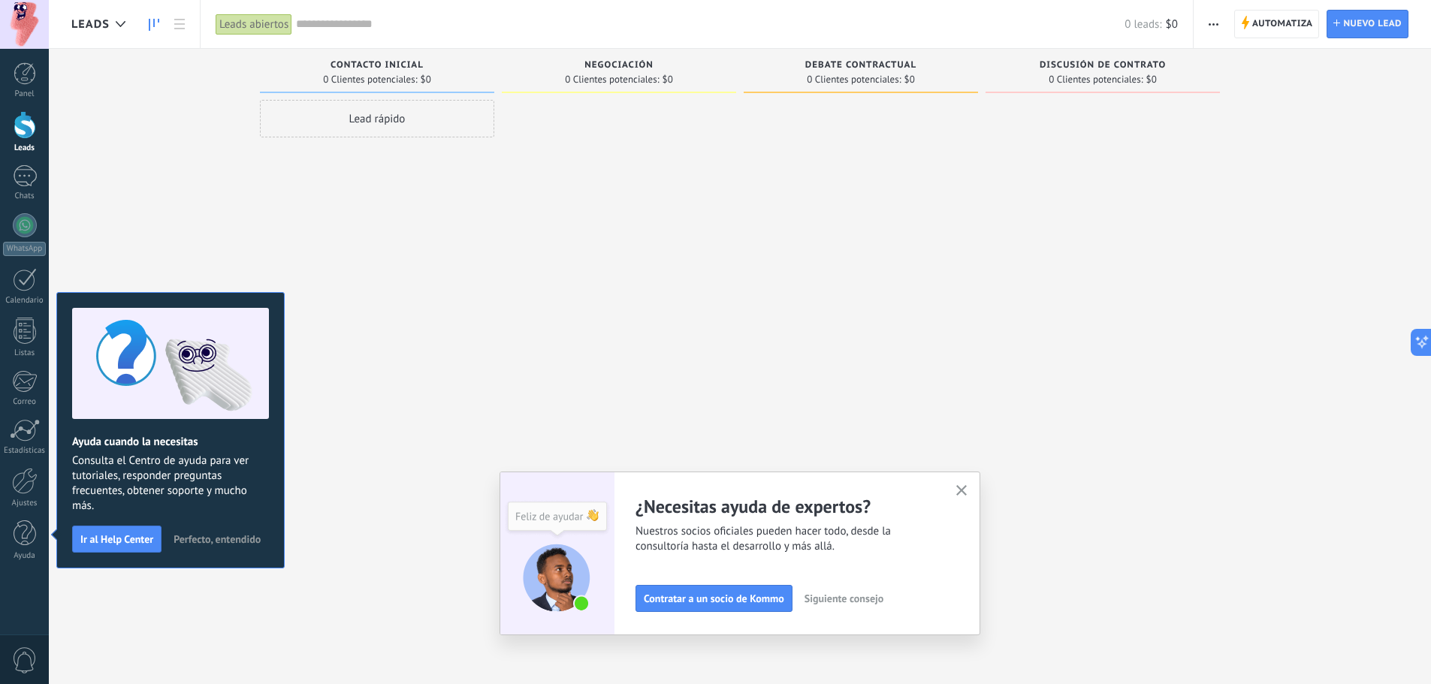
click at [192, 544] on span "Perfecto, entendido" at bounding box center [217, 539] width 87 height 11
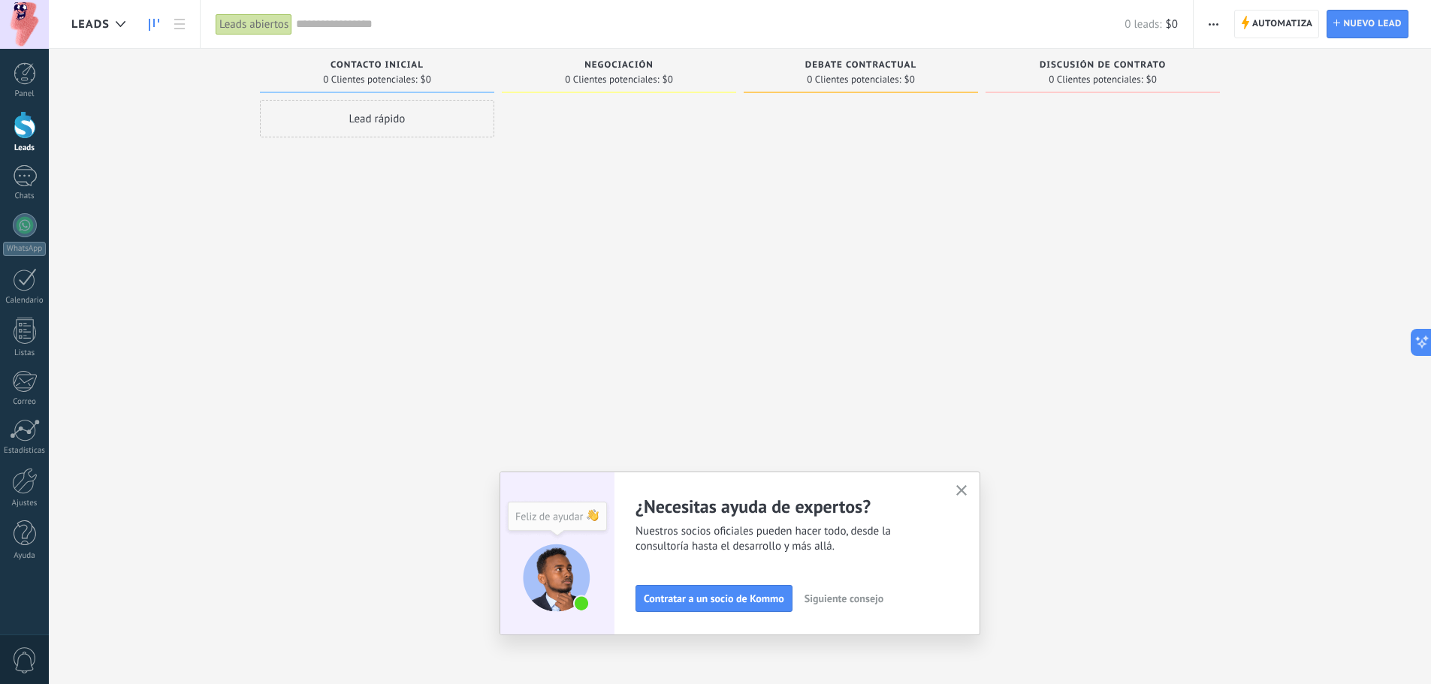
click at [84, 23] on span "Leads" at bounding box center [90, 24] width 38 height 14
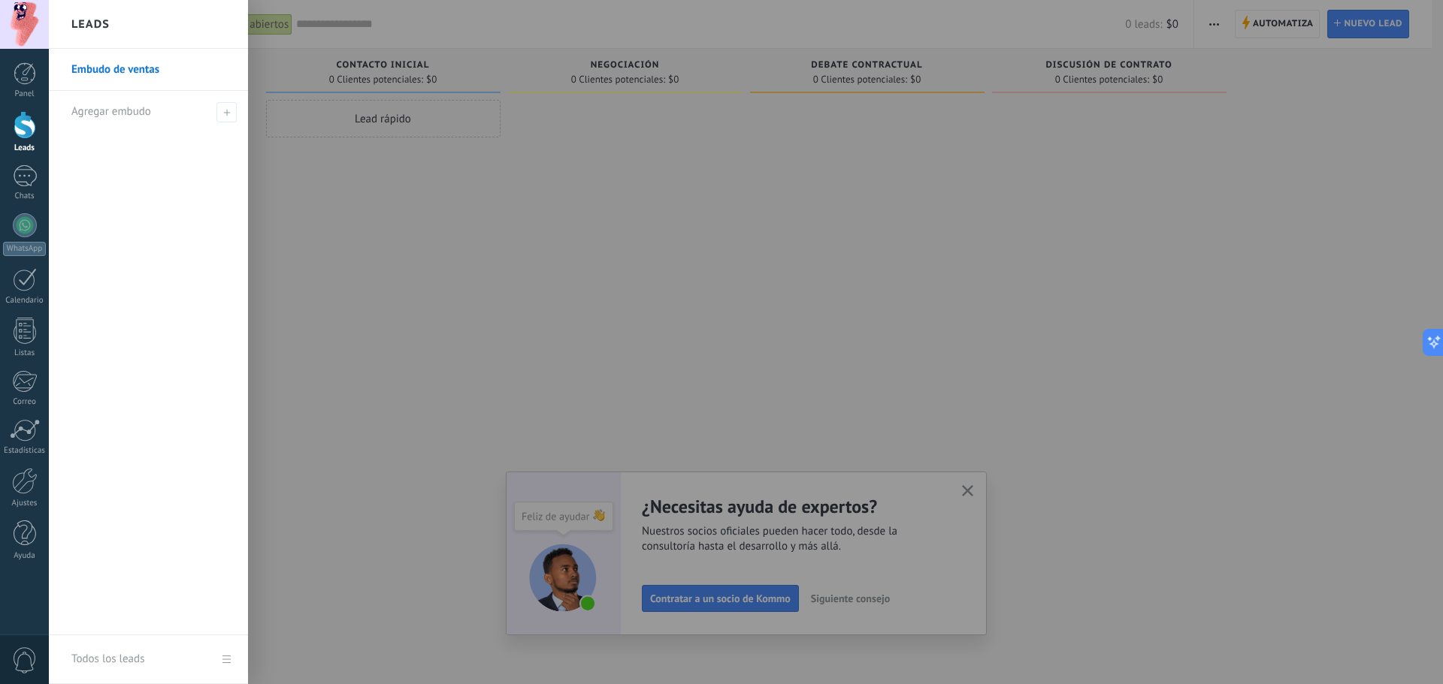
click at [84, 23] on h2 "Leads" at bounding box center [90, 24] width 38 height 47
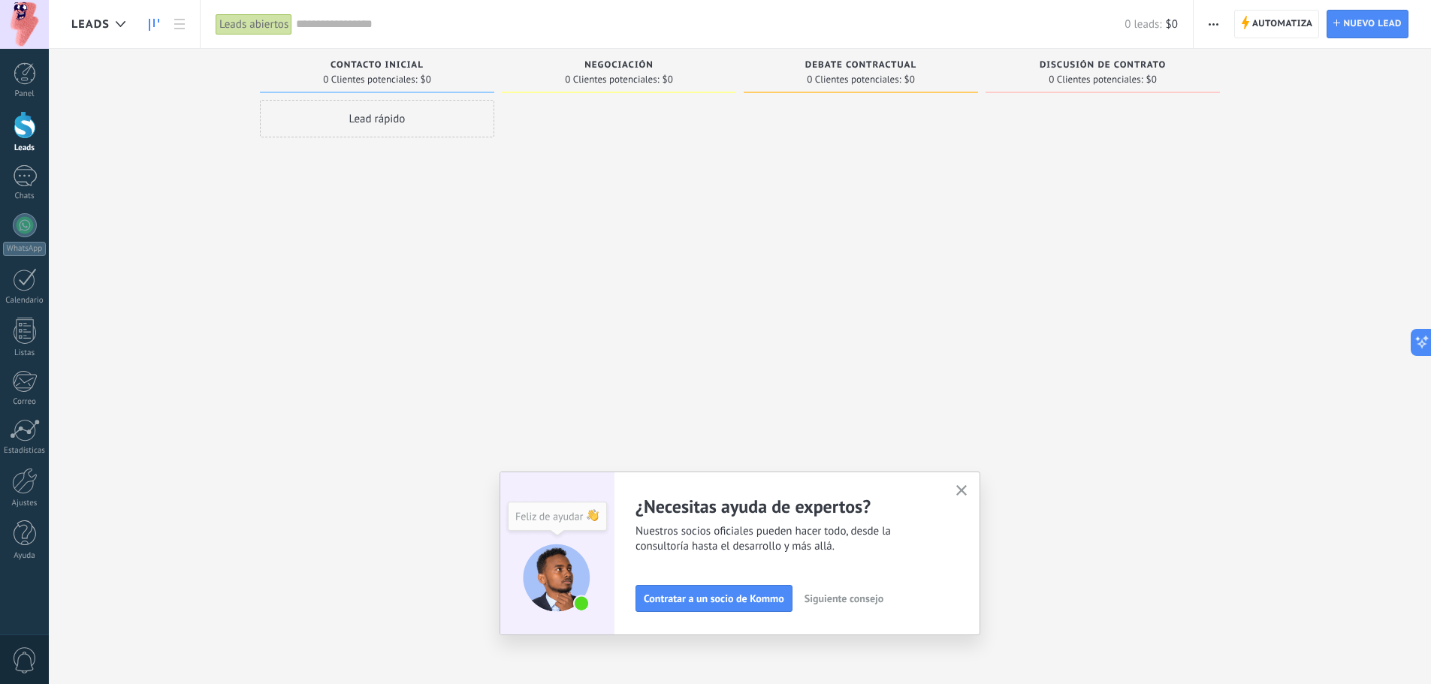
click at [84, 23] on span "Leads" at bounding box center [90, 24] width 38 height 14
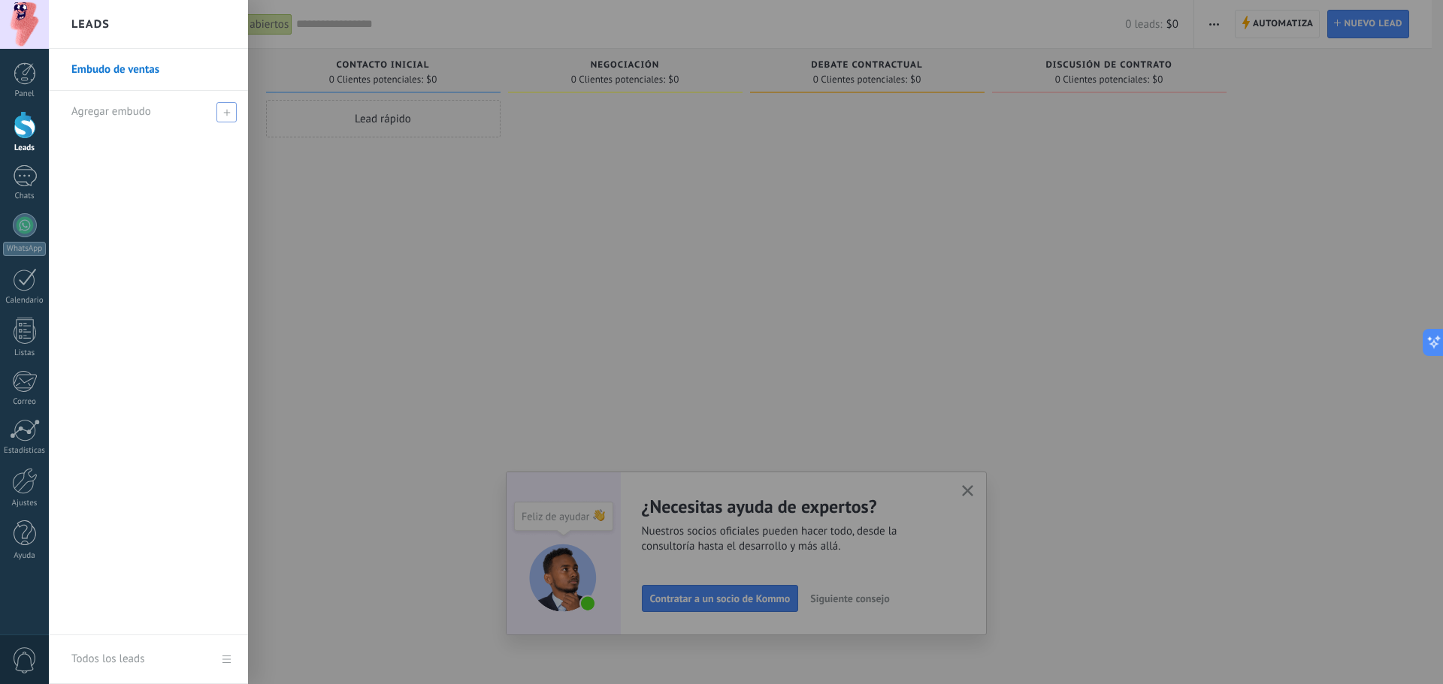
click at [225, 115] on icon at bounding box center [226, 112] width 7 height 7
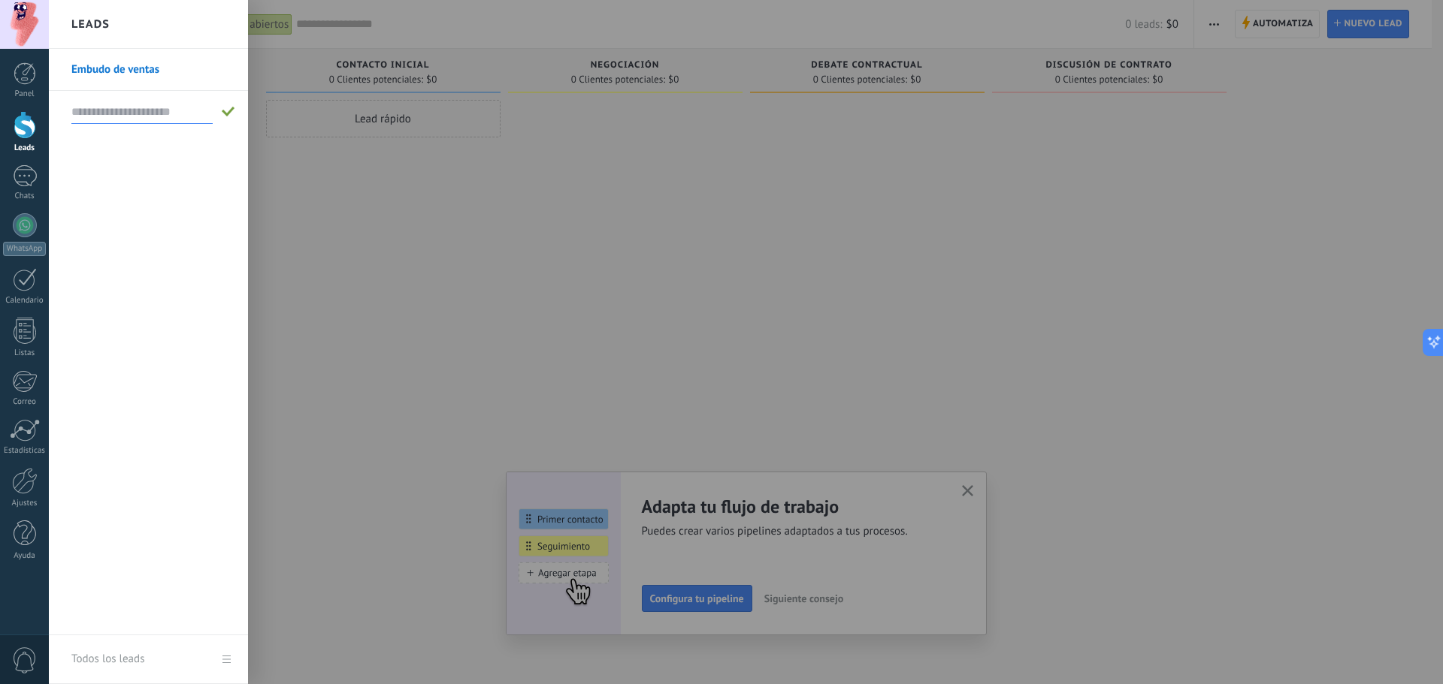
click at [283, 182] on div at bounding box center [770, 342] width 1443 height 684
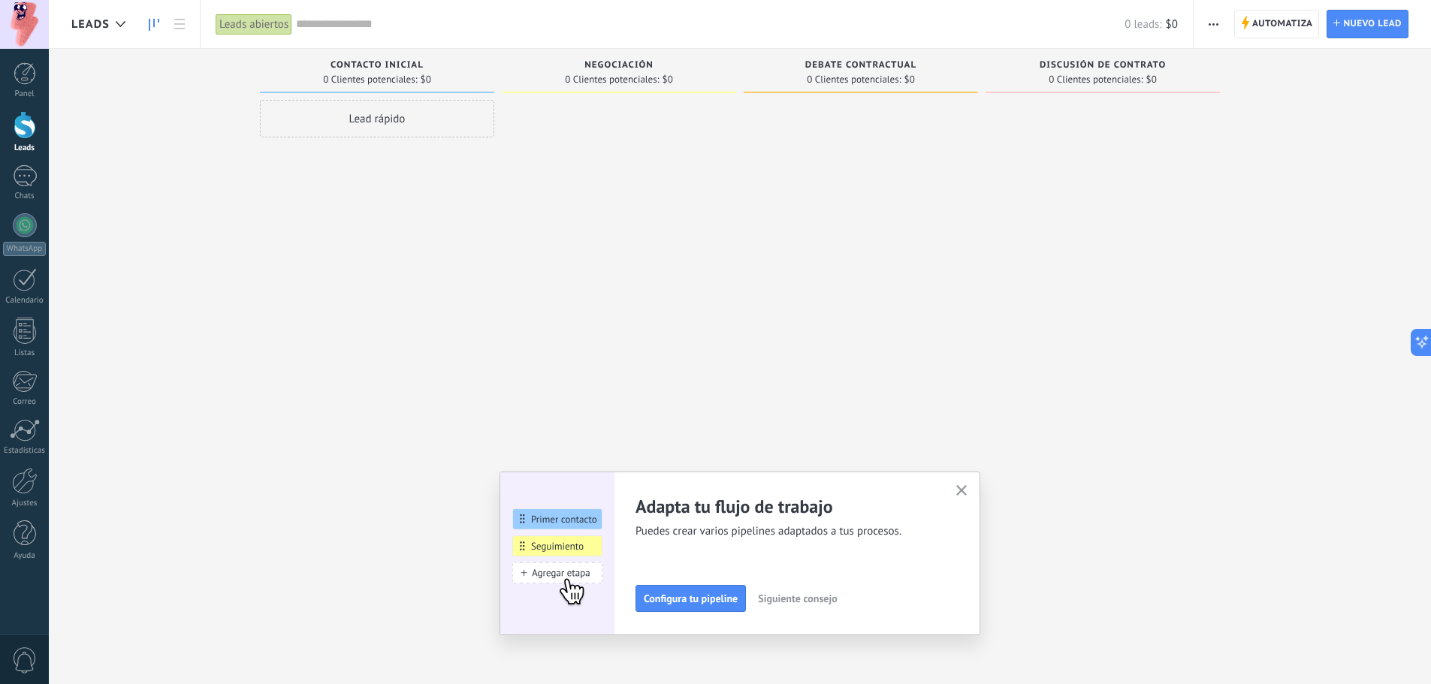
click at [375, 101] on div "Lead rápido" at bounding box center [377, 119] width 234 height 38
click at [618, 171] on div at bounding box center [619, 344] width 234 height 488
click at [583, 87] on div "Negociación 0 Clientes potenciales: $0" at bounding box center [619, 71] width 234 height 44
click at [615, 75] on span "0 Clientes potenciales:" at bounding box center [612, 79] width 94 height 9
click at [778, 59] on div "Debate contractual 0 Clientes potenciales: $0" at bounding box center [861, 71] width 234 height 44
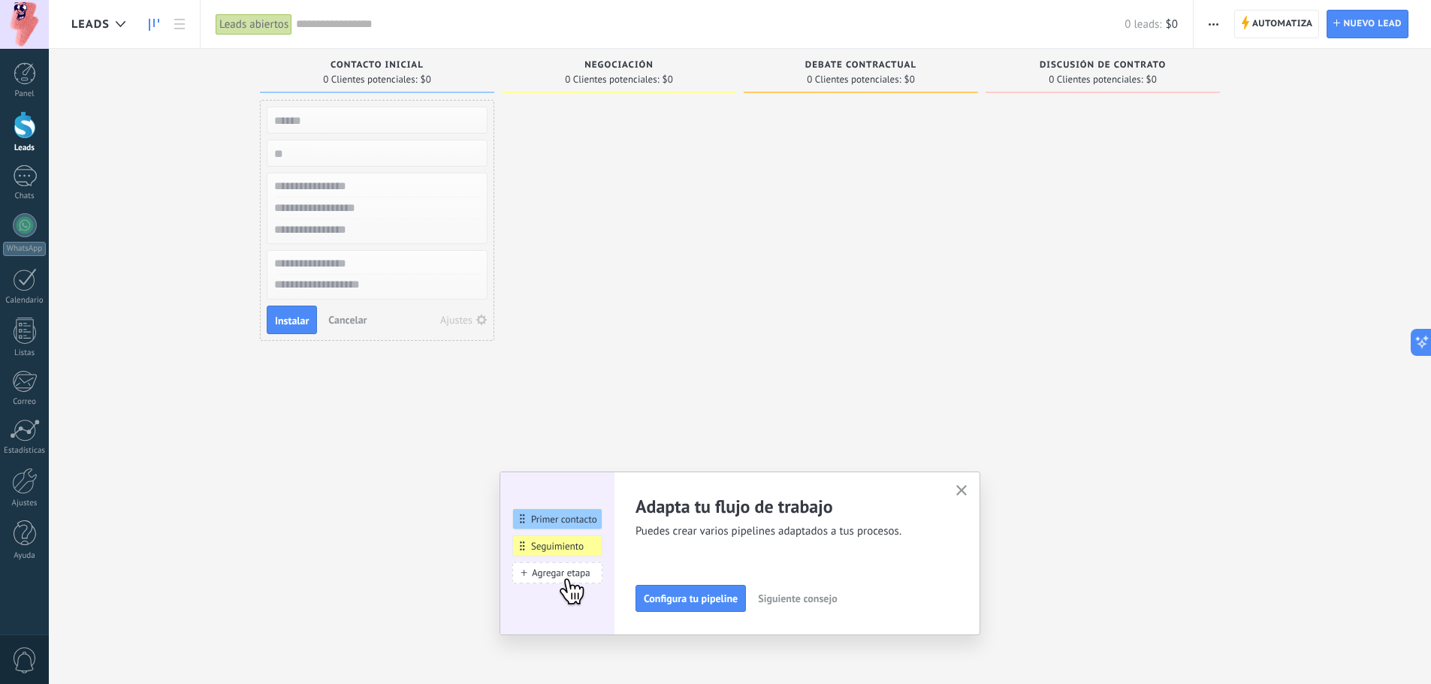
drag, startPoint x: 950, startPoint y: 57, endPoint x: 1105, endPoint y: 52, distance: 154.9
click at [953, 57] on div "Debate contractual 0 Clientes potenciales: $0" at bounding box center [861, 71] width 234 height 44
click at [1292, 25] on span "Automatiza" at bounding box center [1282, 24] width 61 height 27
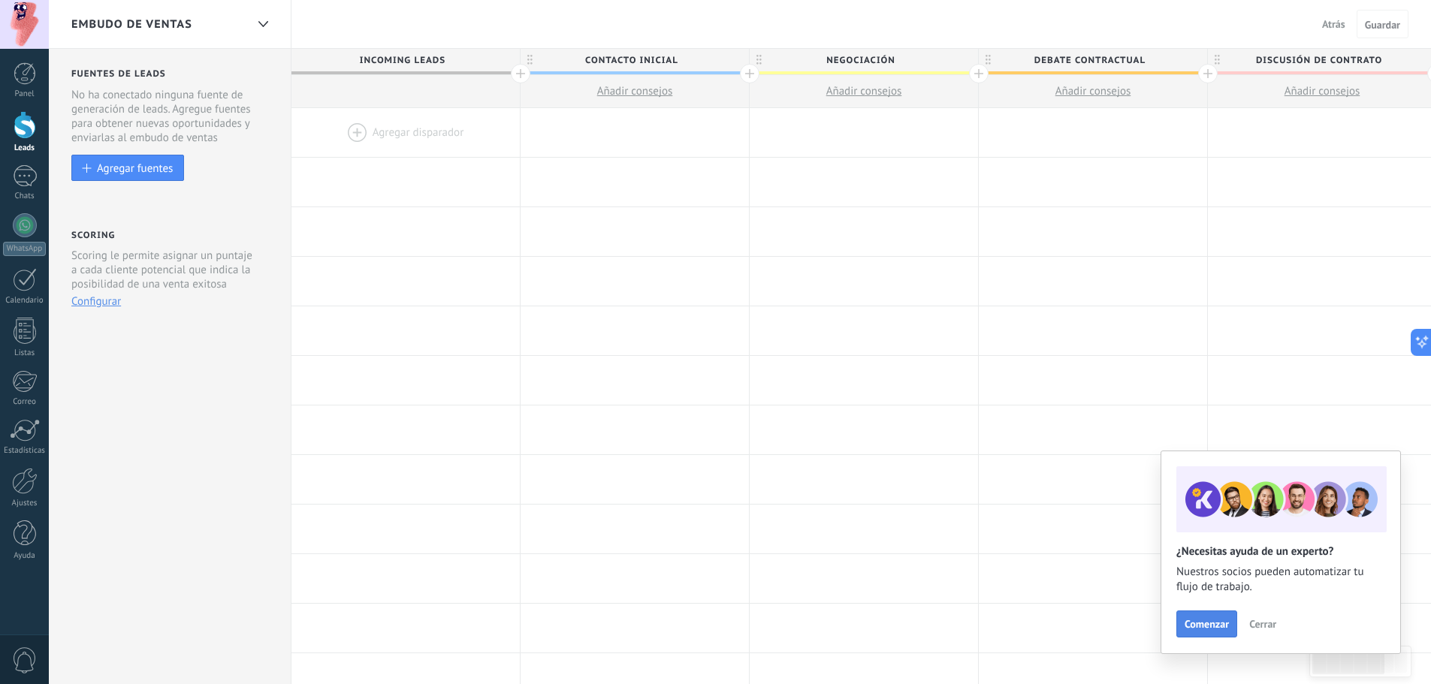
click at [1212, 622] on span "Comenzar" at bounding box center [1207, 624] width 44 height 11
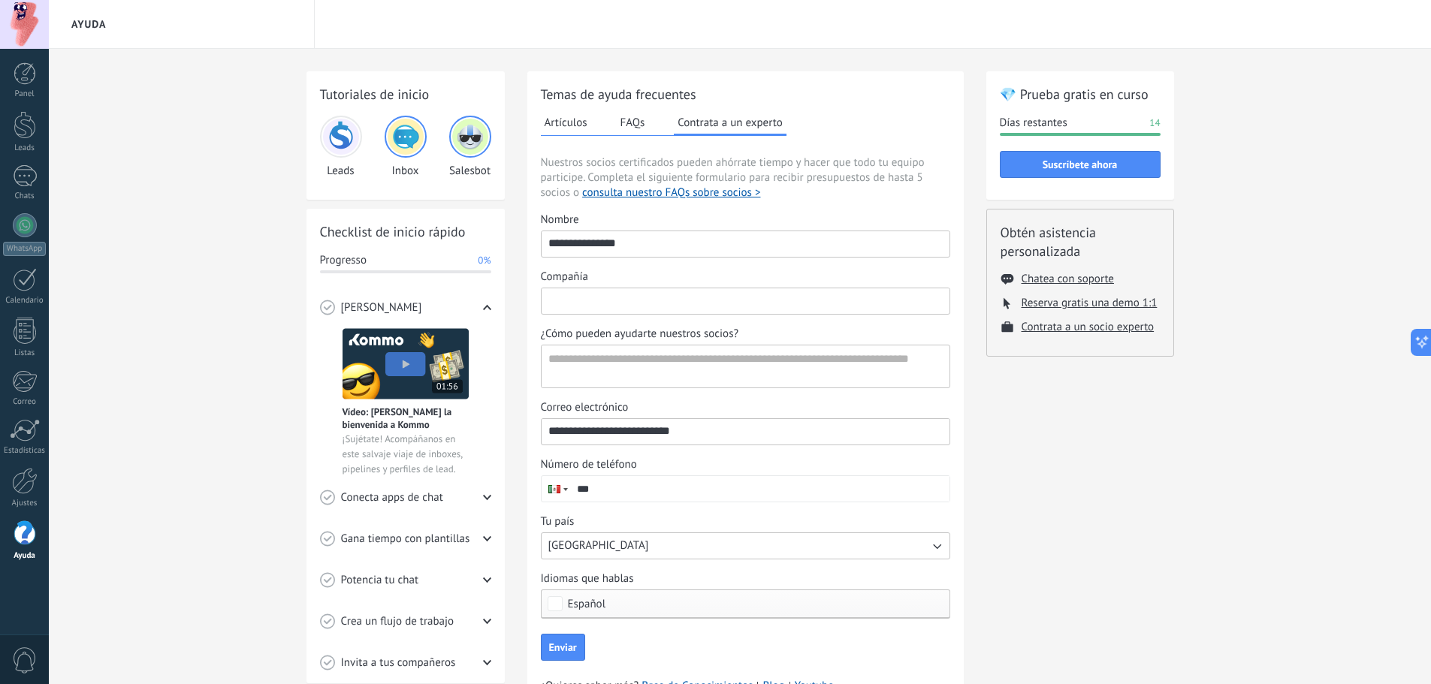
click at [636, 296] on input "Compañía" at bounding box center [746, 301] width 408 height 24
type input "*"
type input "**********"
type textarea "*"
type textarea "**********"
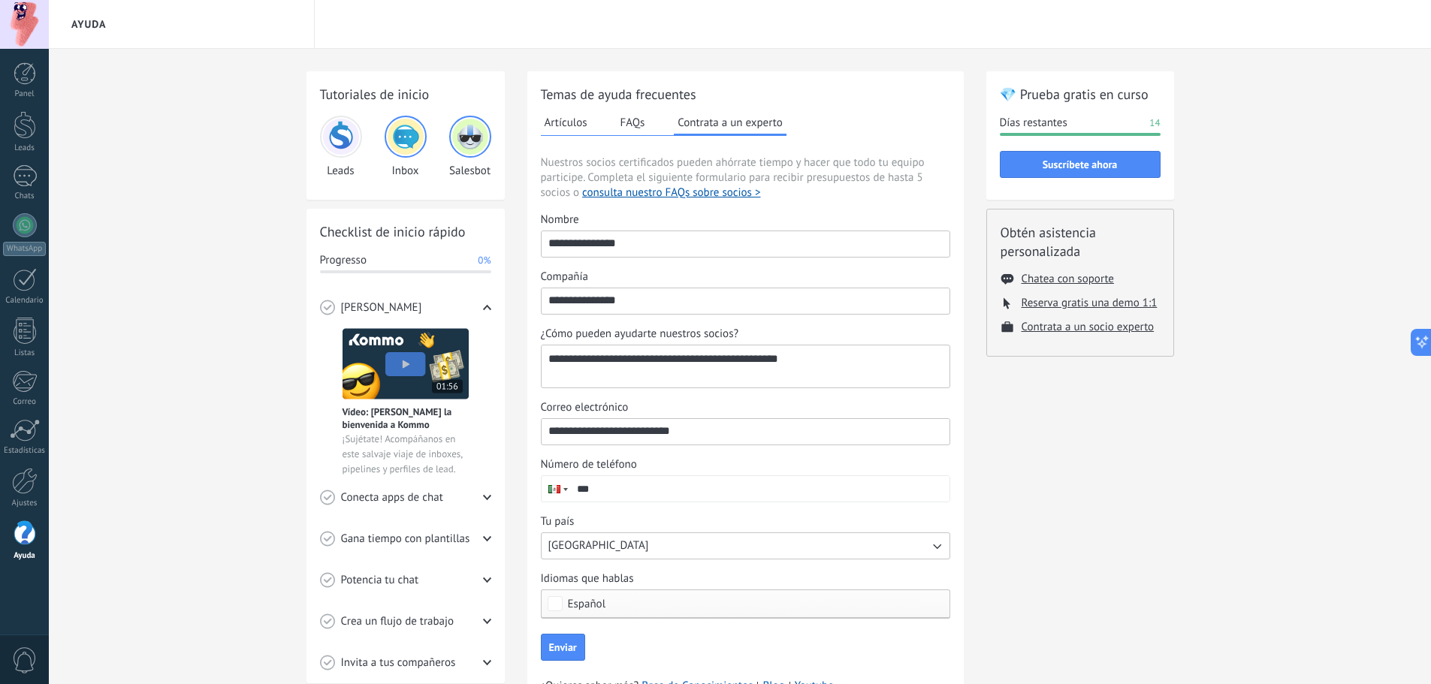
click at [650, 494] on input "***" at bounding box center [759, 489] width 379 height 26
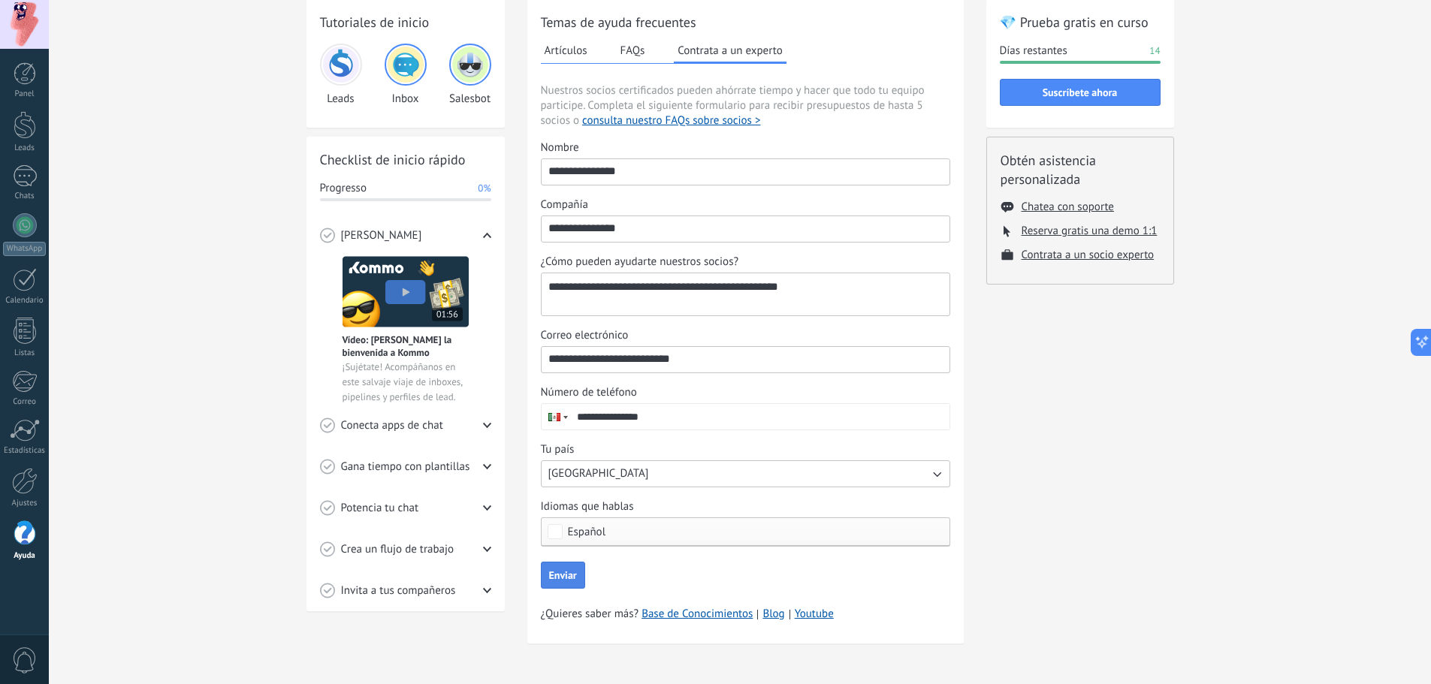
scroll to position [73, 0]
type input "**********"
click at [568, 582] on button "Enviar" at bounding box center [563, 574] width 44 height 27
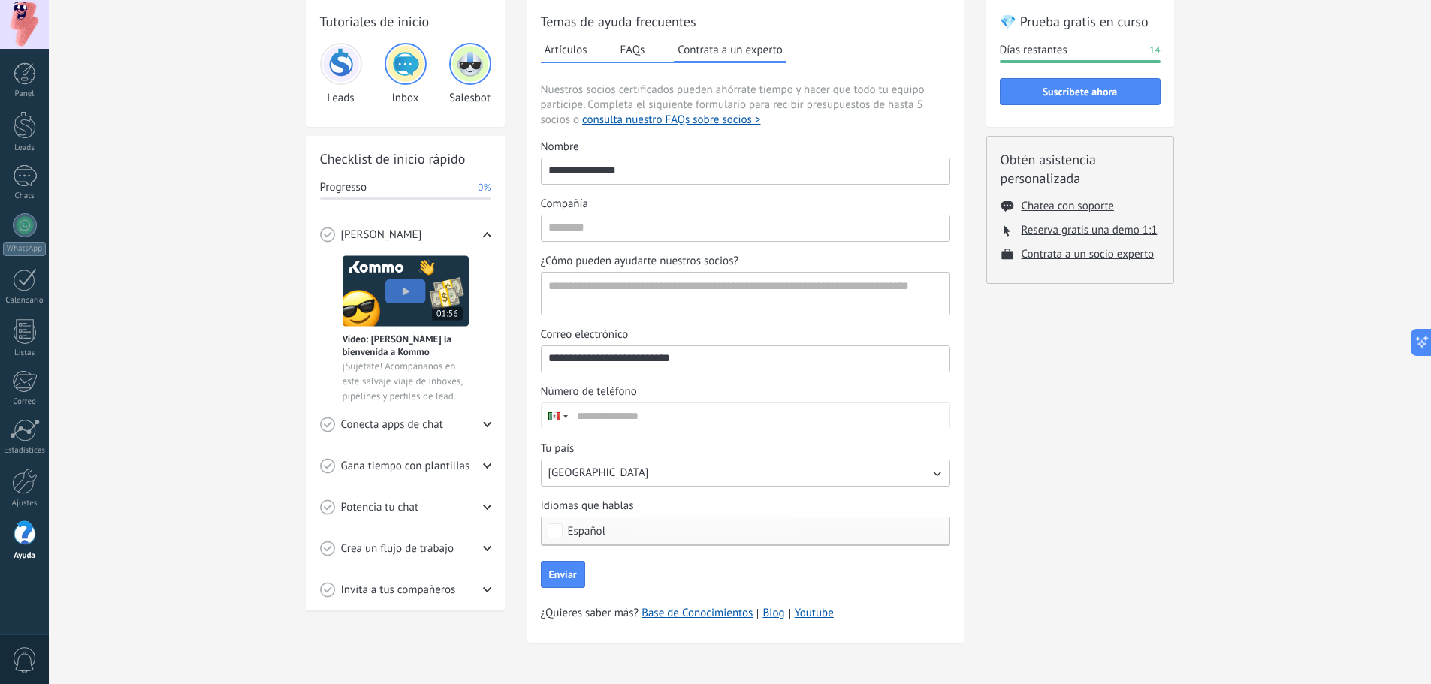
click at [460, 64] on img at bounding box center [470, 64] width 36 height 36
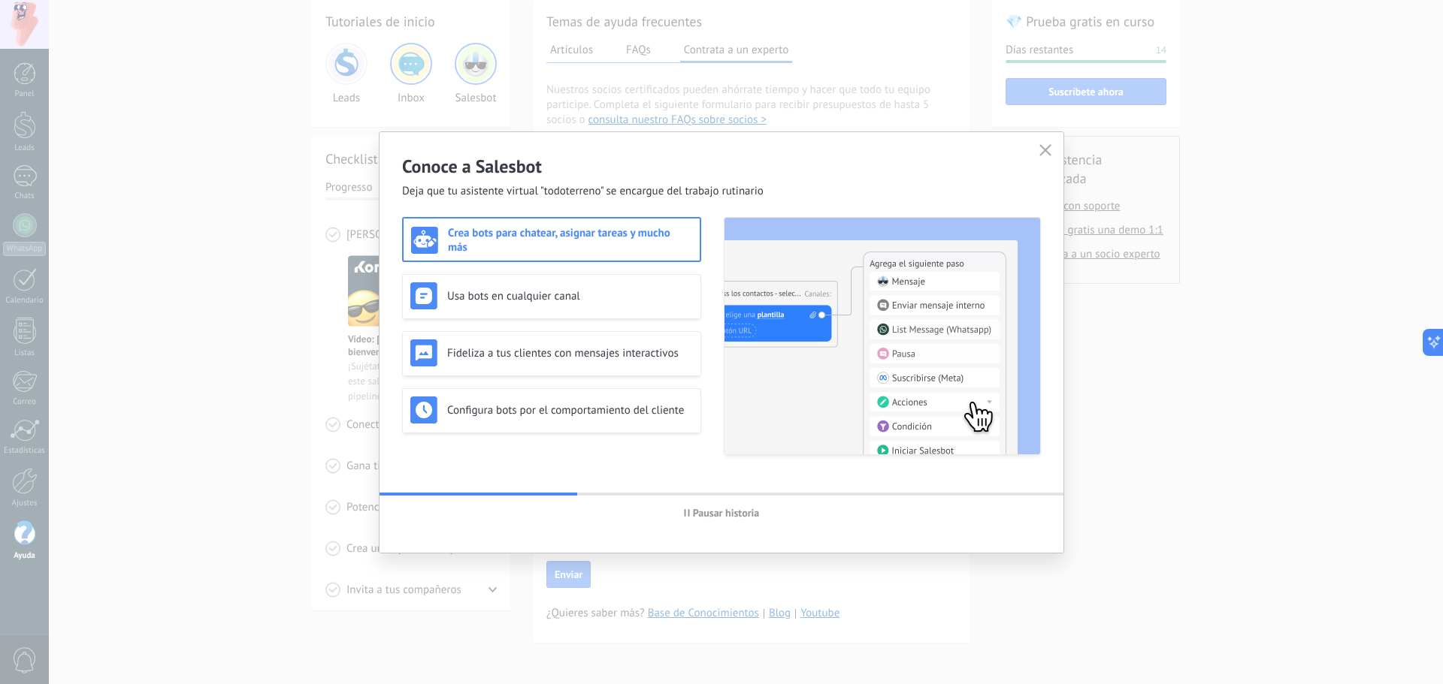
click at [1044, 150] on use "button" at bounding box center [1045, 149] width 11 height 11
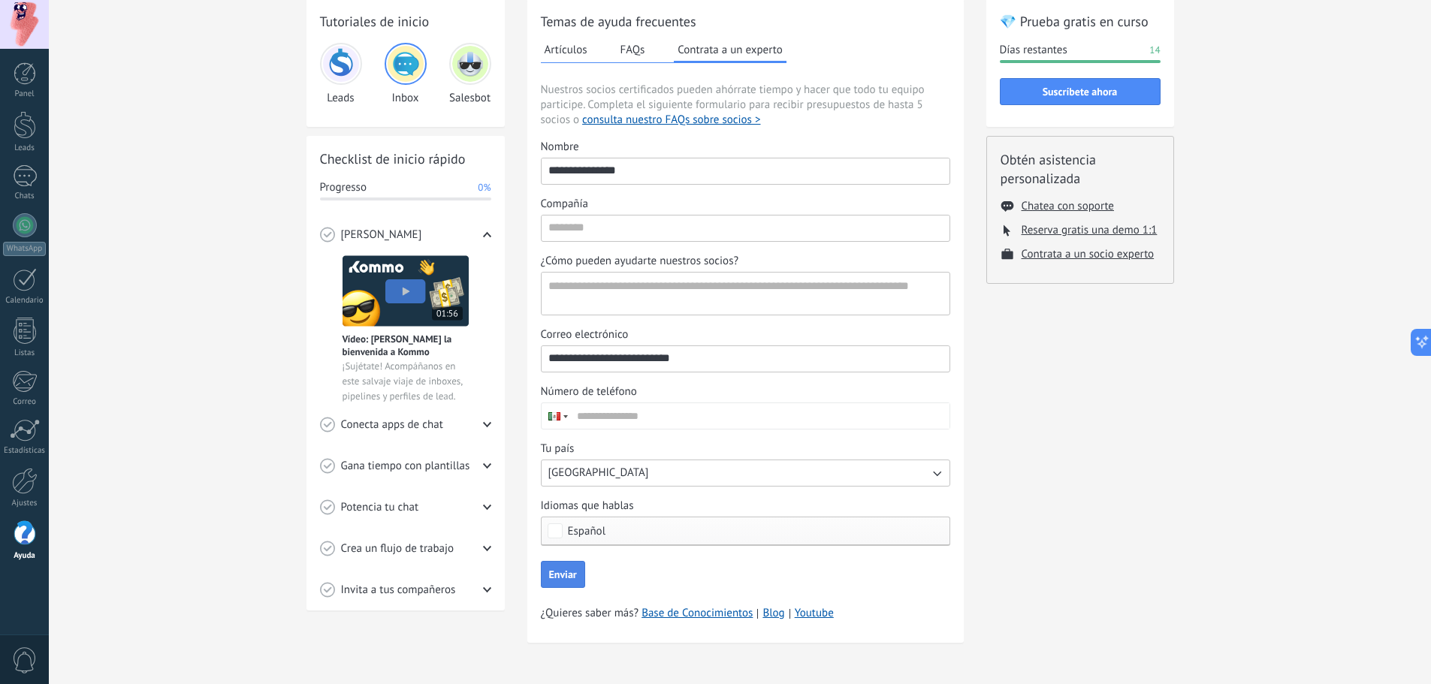
click at [574, 579] on span "Enviar" at bounding box center [563, 575] width 28 height 11
click at [577, 41] on button "Artículos" at bounding box center [566, 49] width 50 height 23
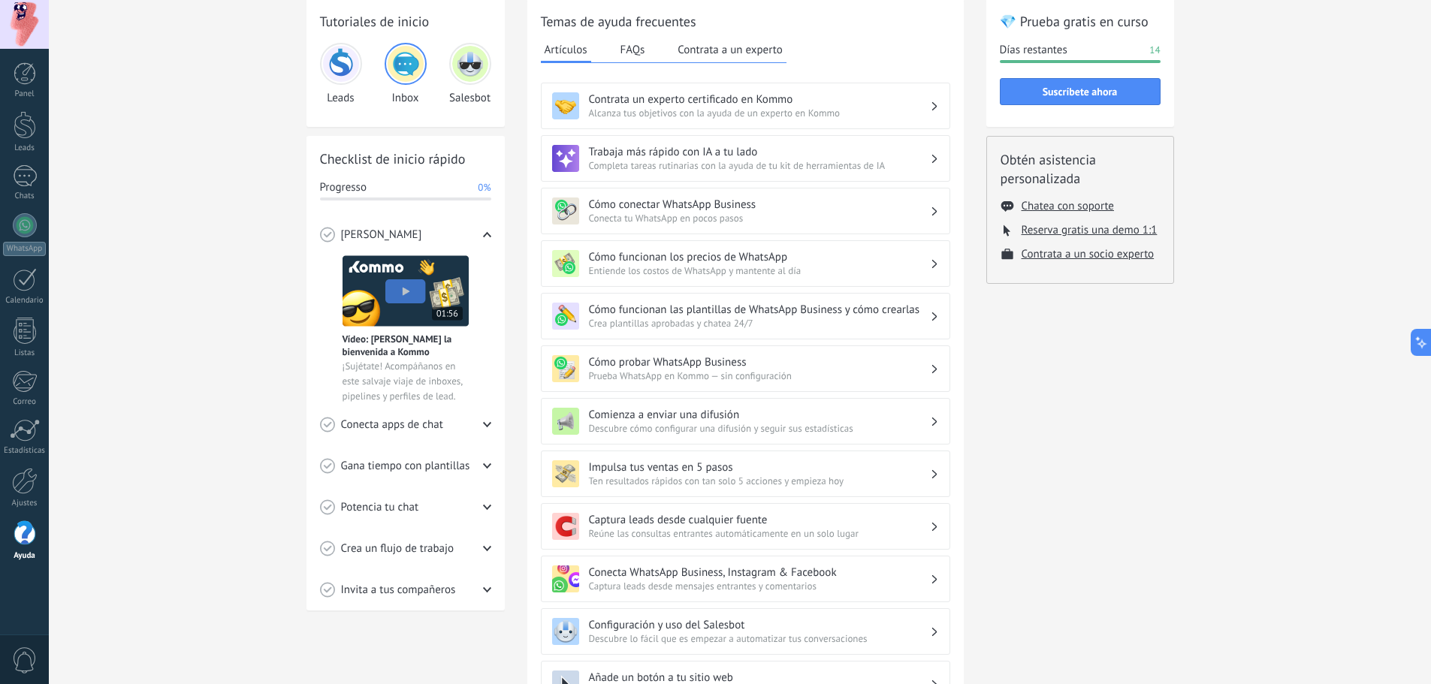
click at [724, 164] on span "Completa tareas rutinarias con la ayuda de tu kit de herramientas de IA" at bounding box center [759, 165] width 341 height 13
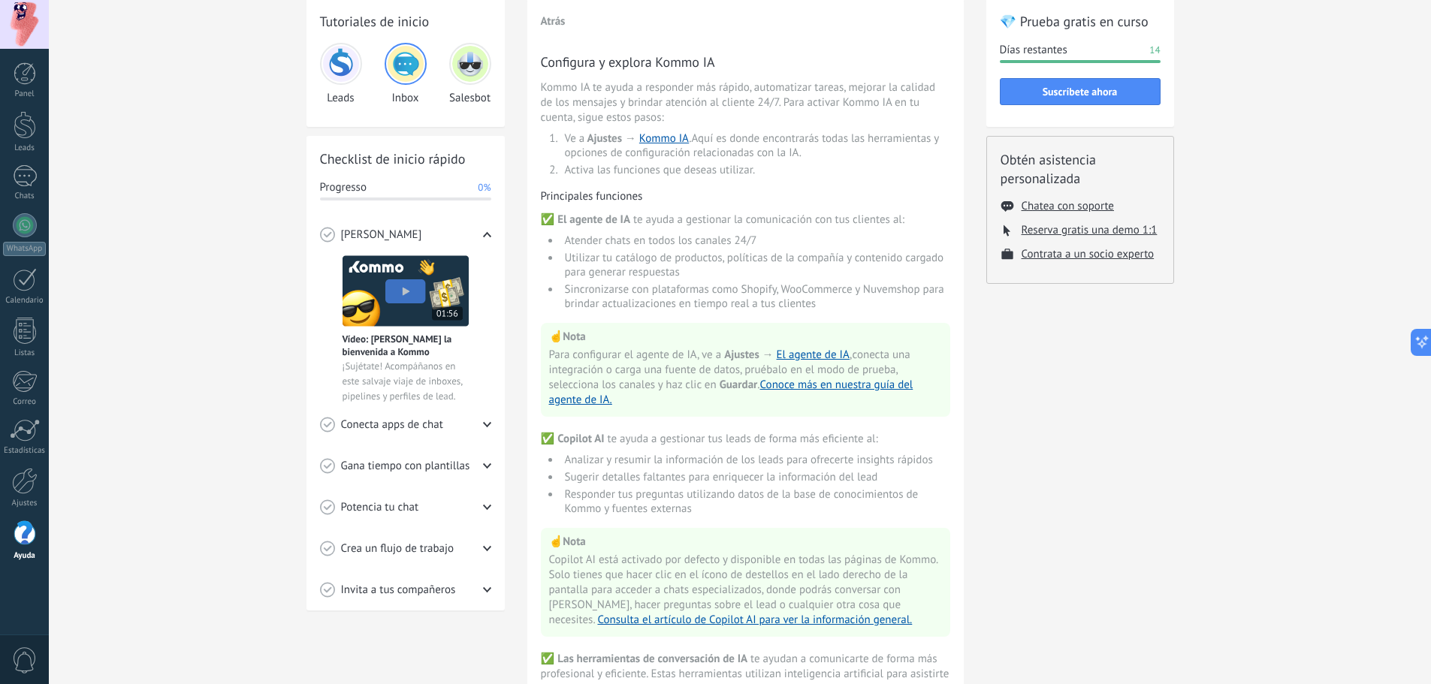
click at [539, 23] on div "Atrás Configura y explora Kommo IA Kommo IA te ayuda a responder más rápido, au…" at bounding box center [745, 576] width 437 height 1157
click at [549, 17] on button "Atrás" at bounding box center [553, 21] width 25 height 14
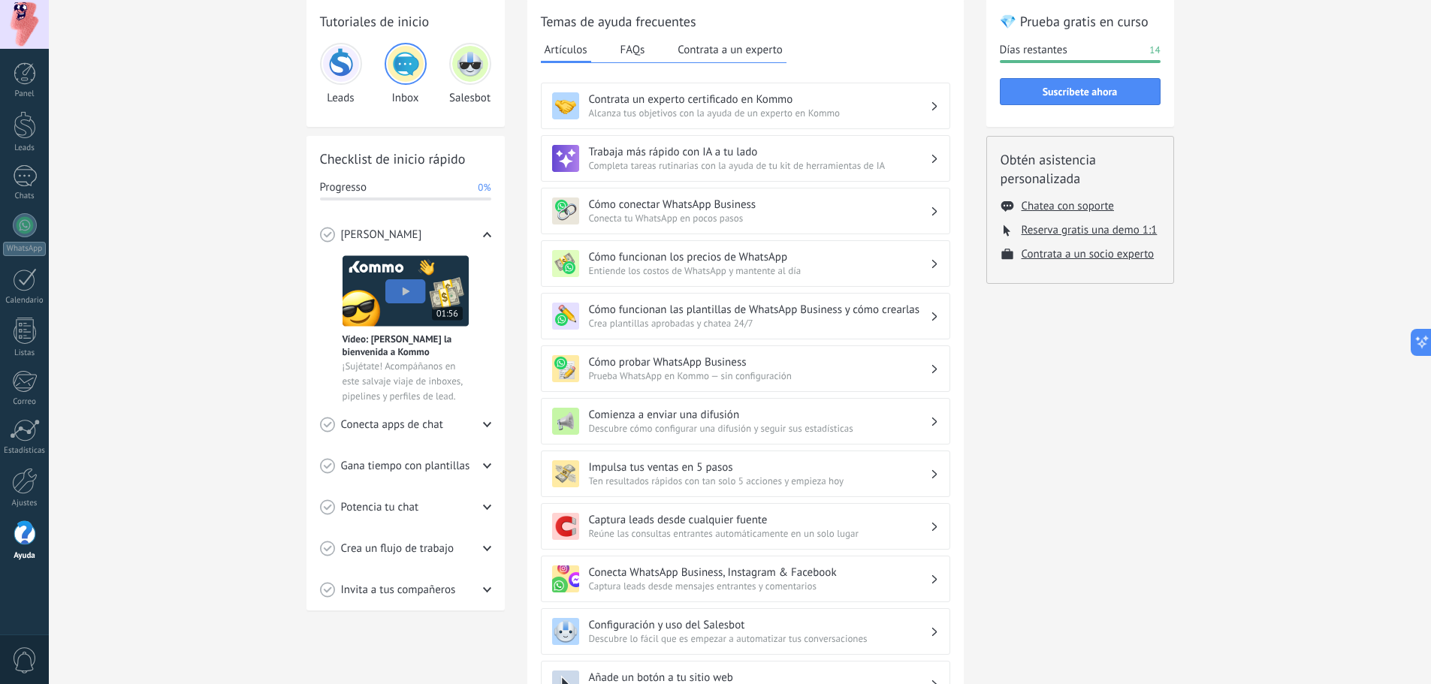
click at [655, 227] on div "Cómo conectar WhatsApp Business Conecta tu WhatsApp en pocos pasos" at bounding box center [745, 211] width 409 height 47
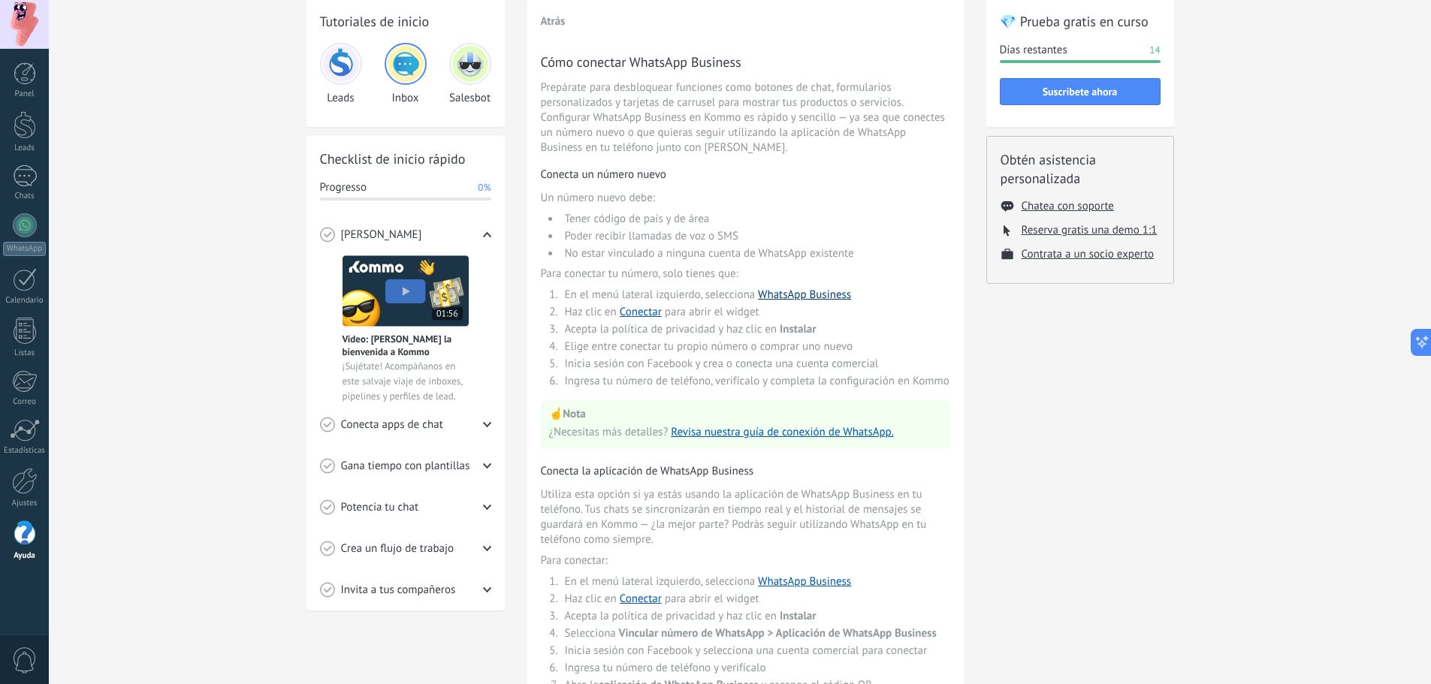
click at [775, 295] on link "WhatsApp Business" at bounding box center [804, 295] width 93 height 14
